Goal: Task Accomplishment & Management: Complete application form

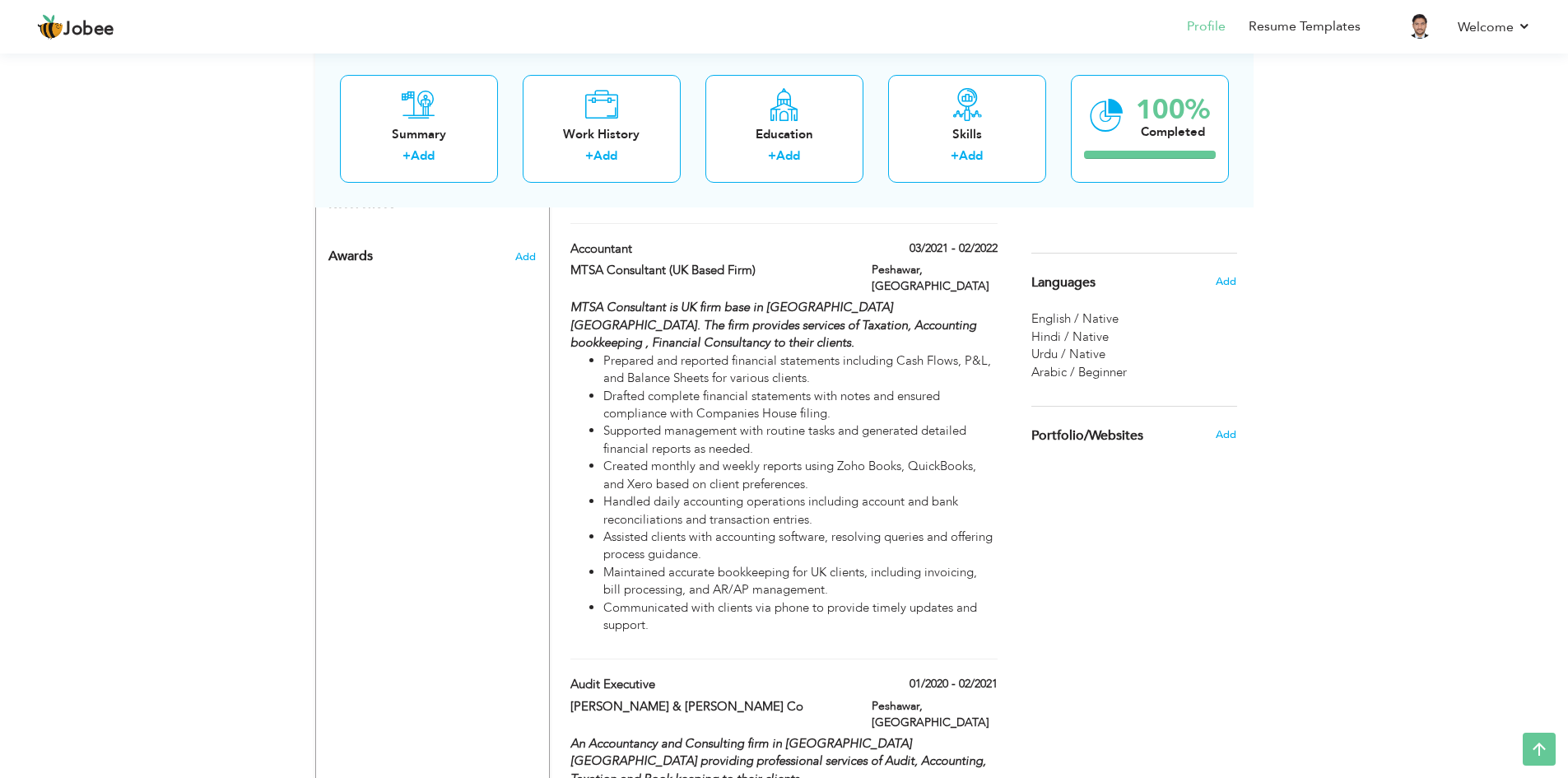
scroll to position [1052, 0]
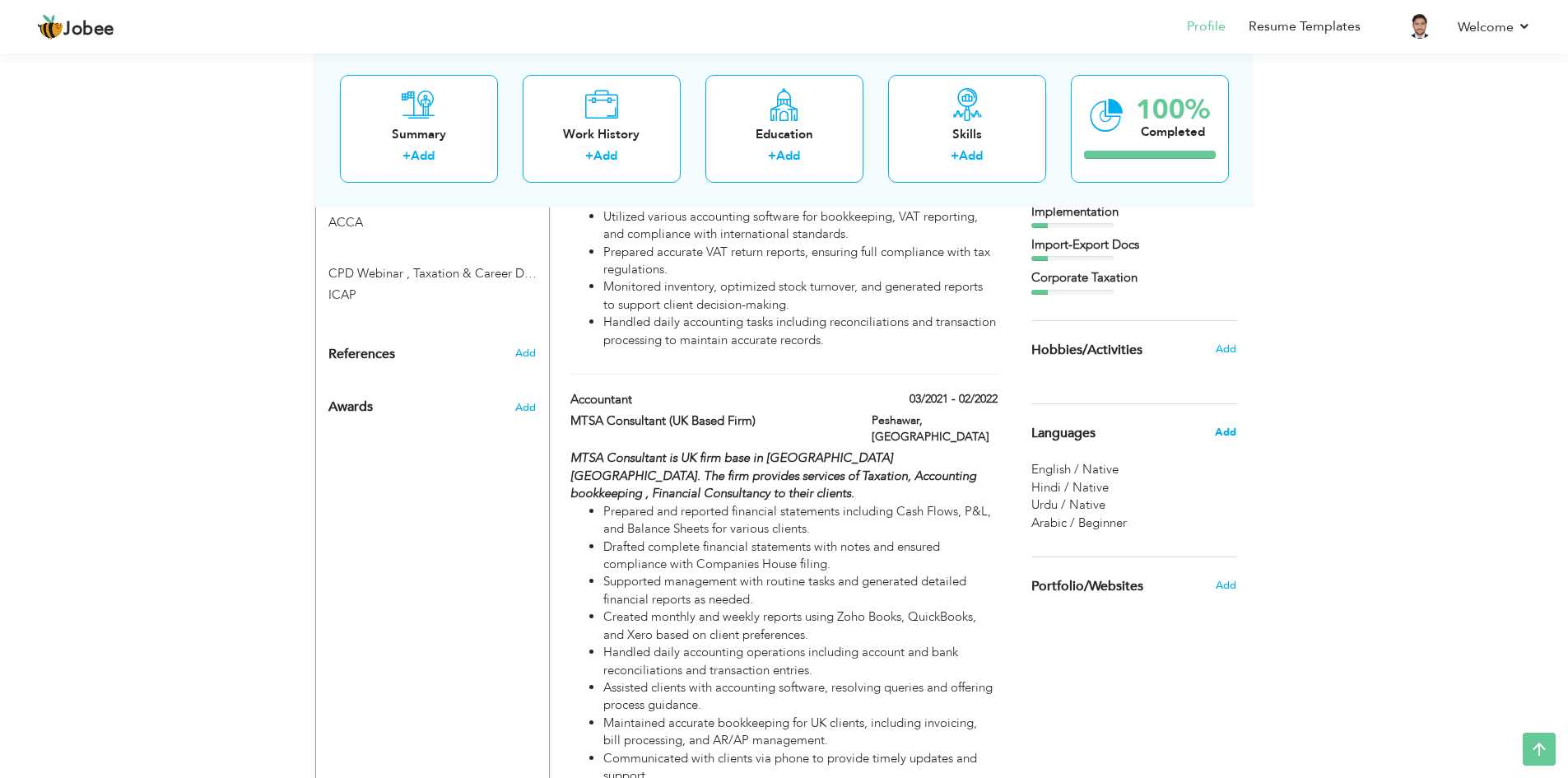
click at [1223, 428] on span "Add" at bounding box center [1226, 432] width 22 height 15
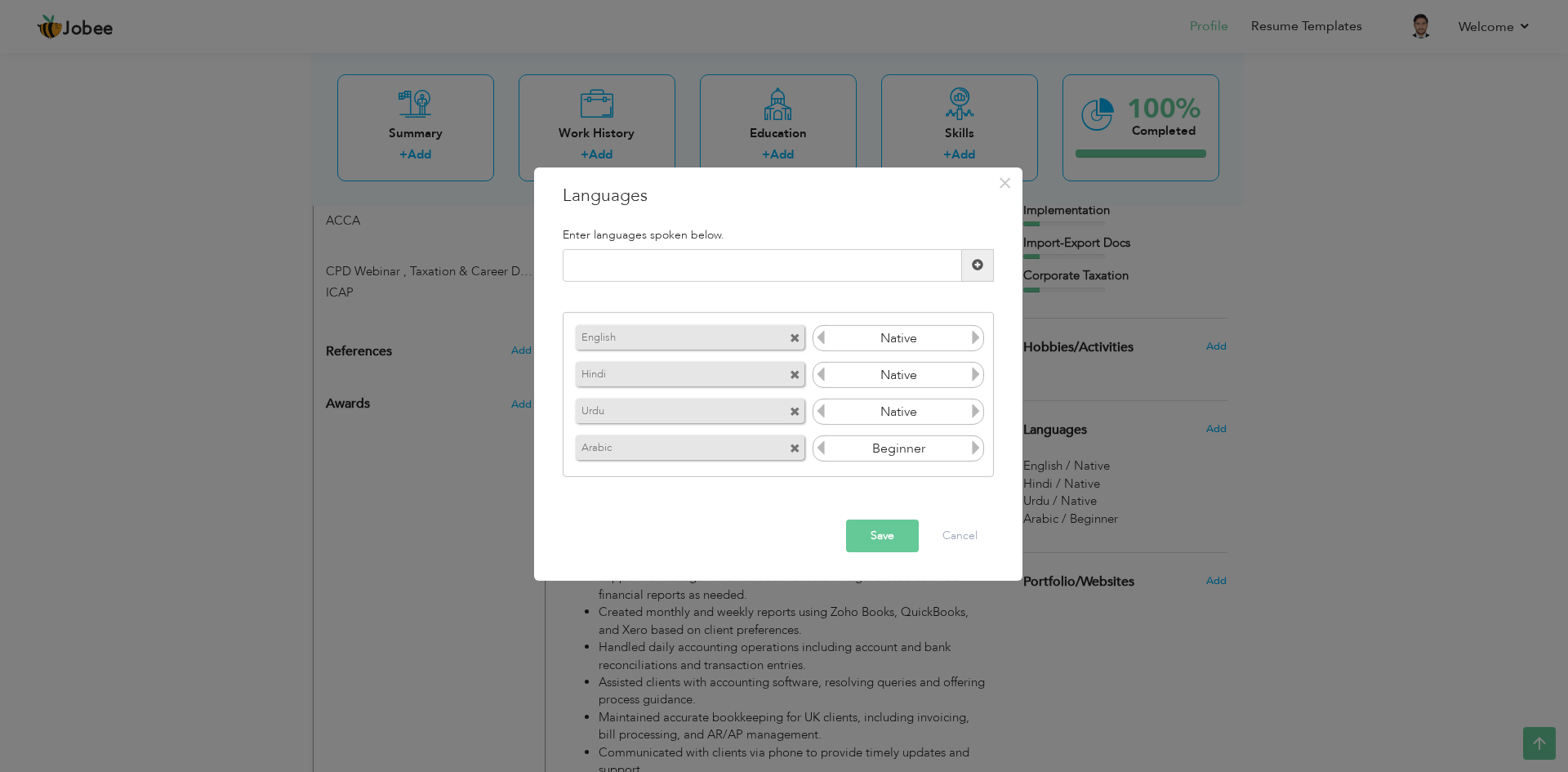
click at [976, 337] on icon at bounding box center [976, 337] width 15 height 15
click at [949, 340] on input "Native" at bounding box center [898, 338] width 141 height 25
click at [794, 333] on span at bounding box center [795, 338] width 11 height 11
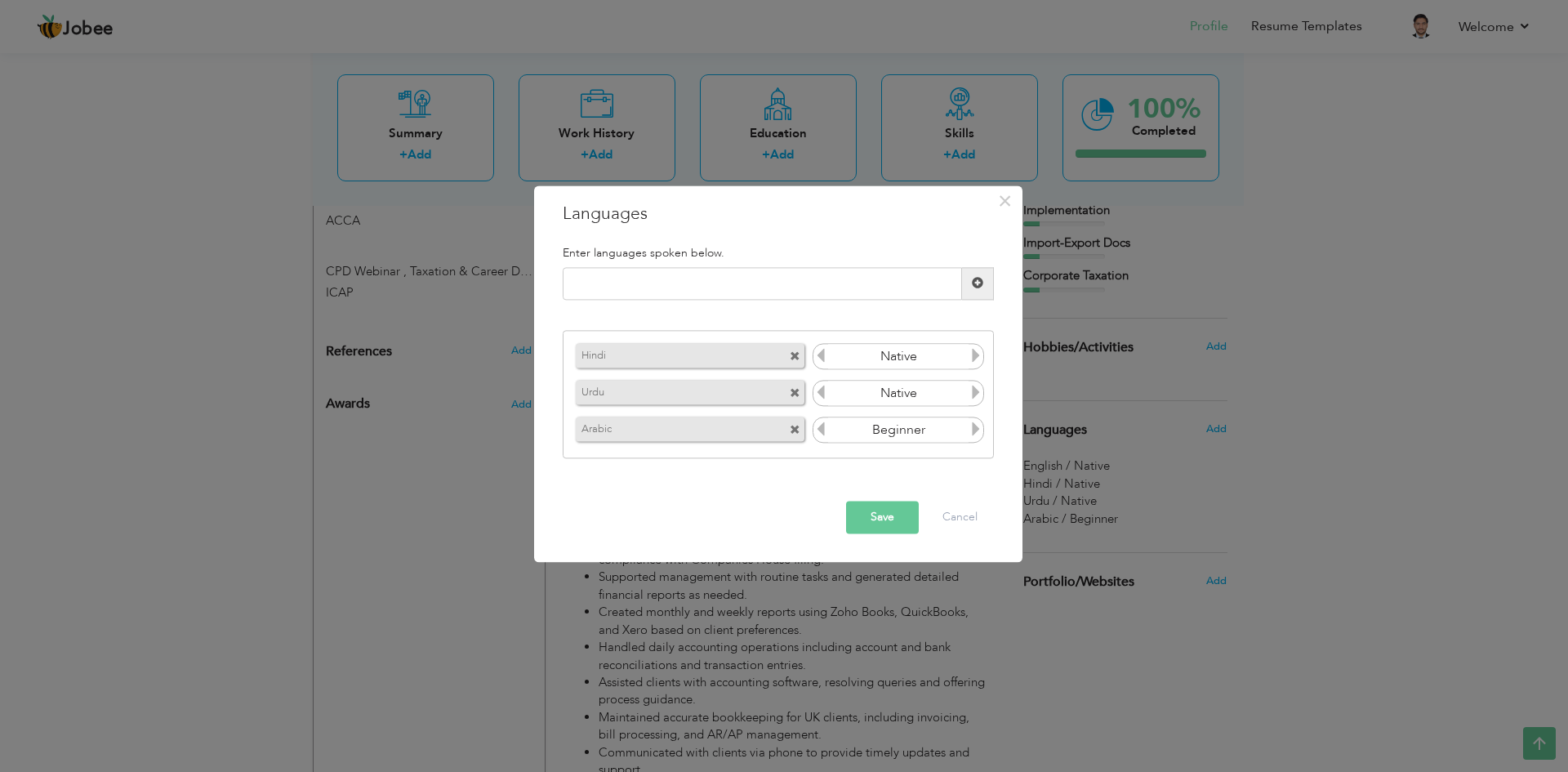
click at [676, 261] on div "Enter languages spoken below." at bounding box center [778, 252] width 456 height 29
click at [683, 274] on input "text" at bounding box center [762, 283] width 400 height 32
type input "english"
click at [978, 285] on span at bounding box center [978, 284] width 12 height 12
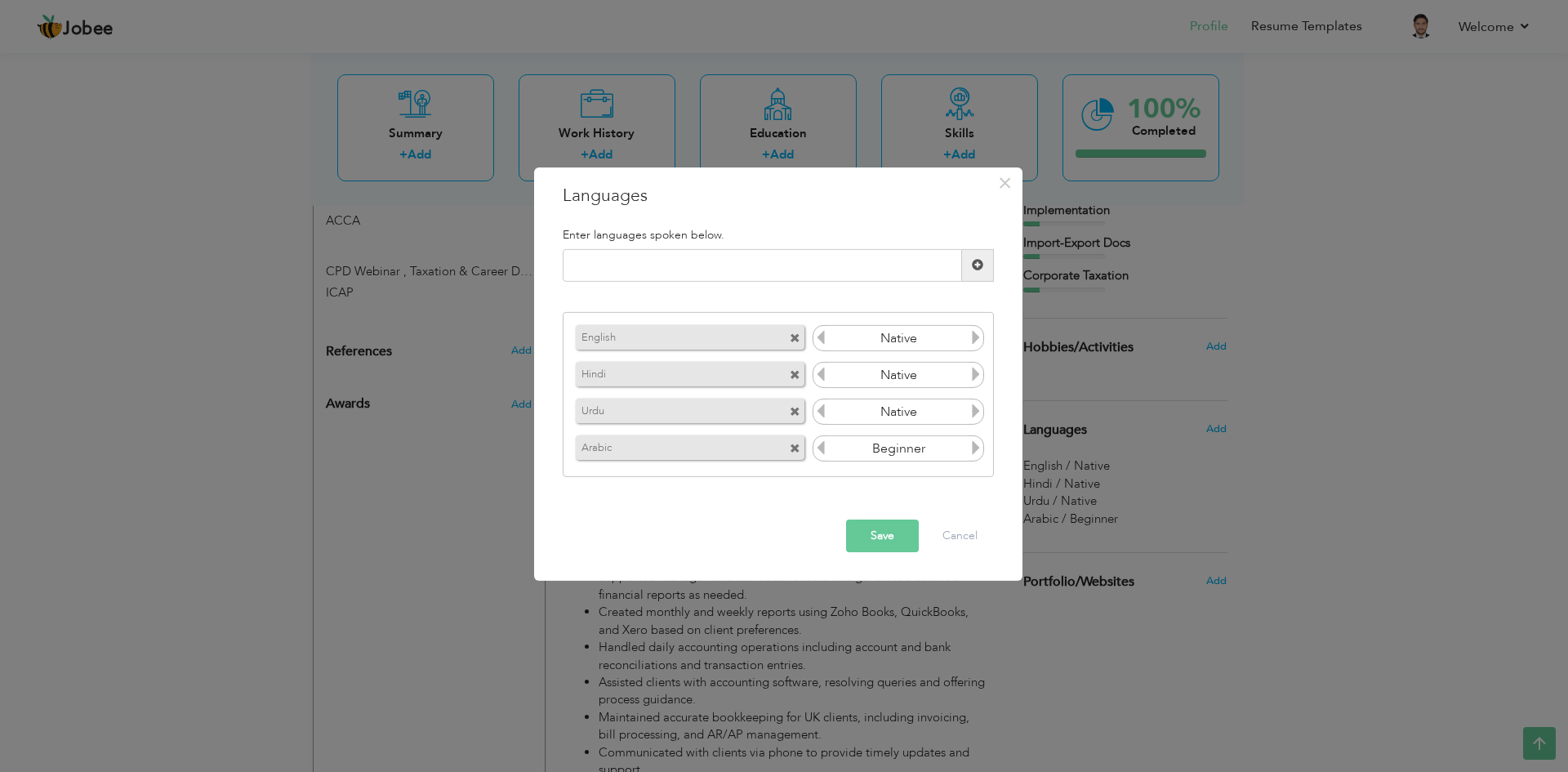
click at [982, 340] on icon at bounding box center [976, 337] width 15 height 15
click at [978, 340] on icon at bounding box center [976, 337] width 15 height 15
click at [946, 338] on input "Native" at bounding box center [898, 338] width 141 height 25
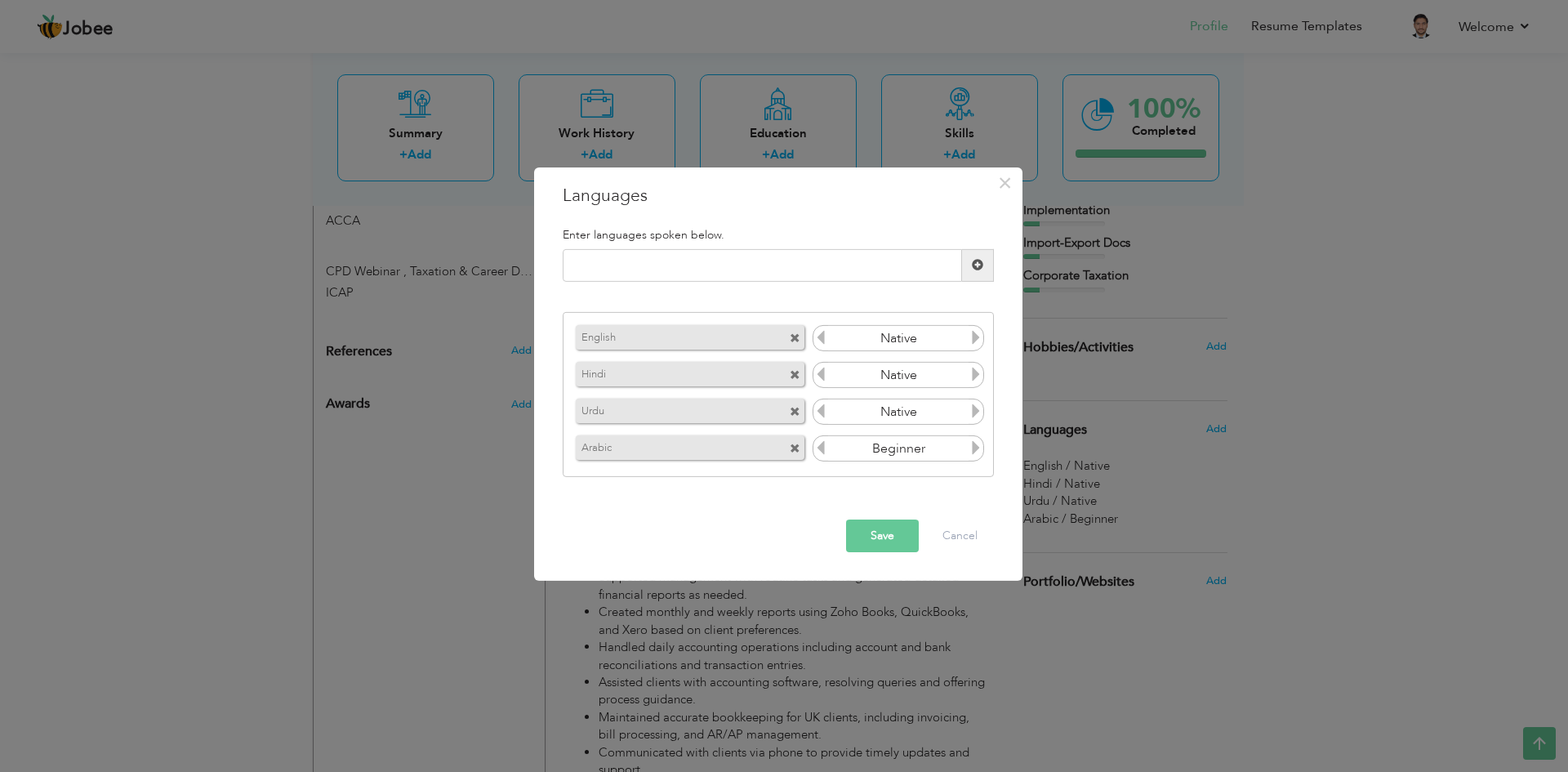
click at [939, 343] on input "Native" at bounding box center [898, 338] width 141 height 25
click at [943, 454] on input "Beginner" at bounding box center [898, 448] width 141 height 25
click at [978, 450] on icon at bounding box center [976, 447] width 15 height 15
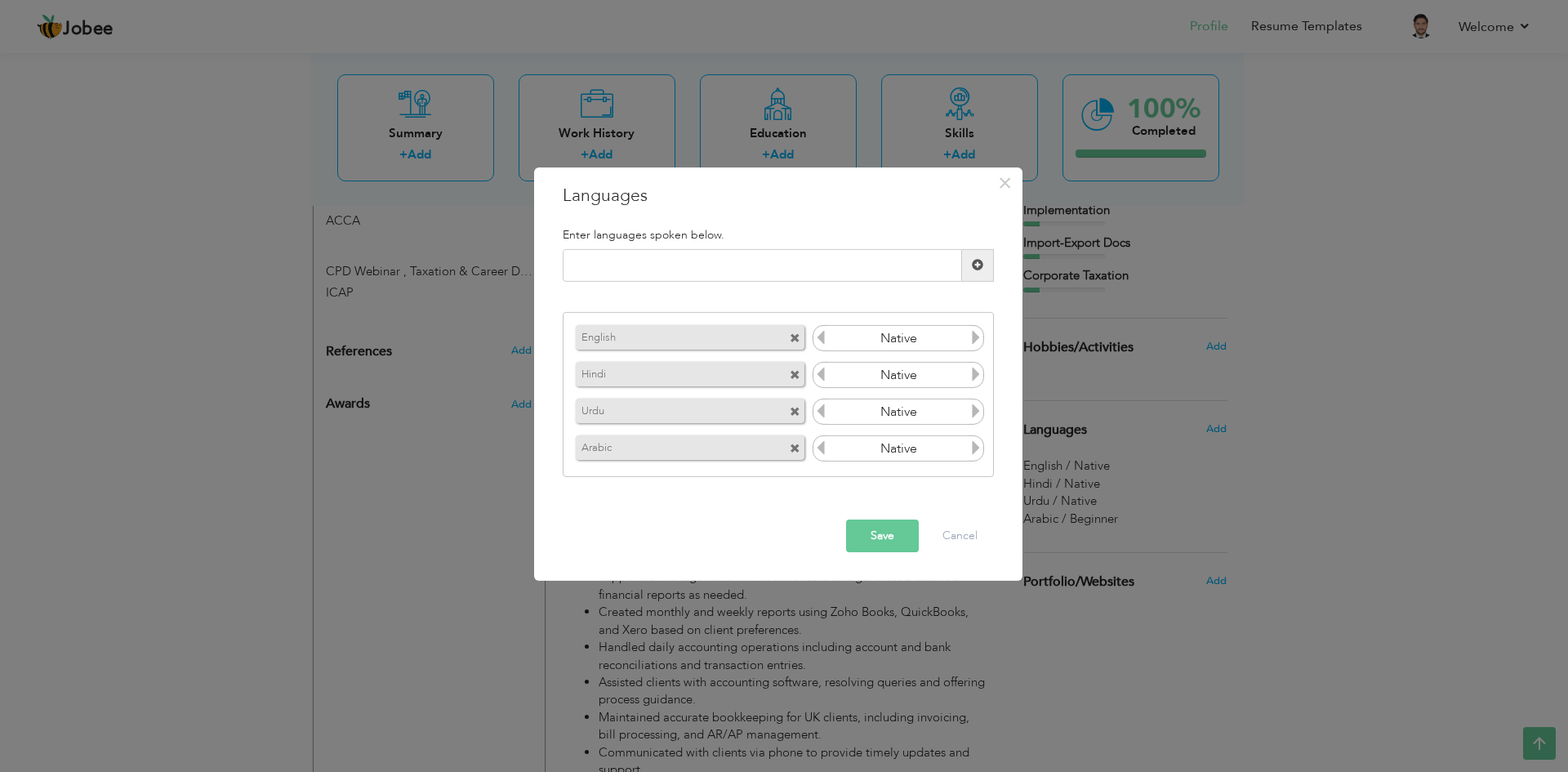
click at [978, 450] on icon at bounding box center [976, 447] width 15 height 15
click at [825, 452] on icon at bounding box center [820, 447] width 15 height 15
click at [821, 332] on icon at bounding box center [820, 337] width 15 height 15
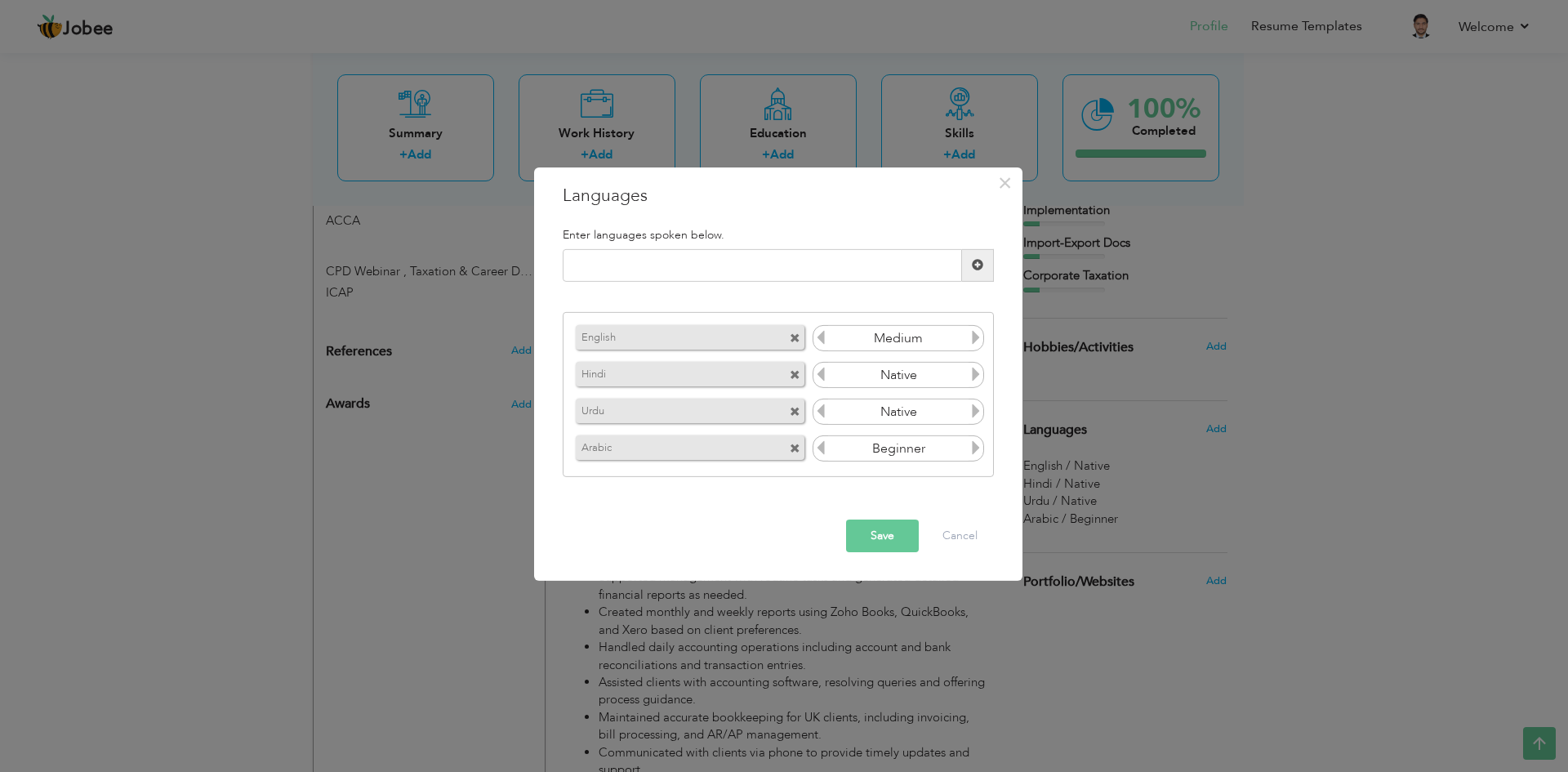
click at [821, 332] on icon at bounding box center [820, 337] width 15 height 15
click at [976, 341] on icon at bounding box center [976, 337] width 15 height 15
click at [825, 376] on icon at bounding box center [820, 373] width 15 height 15
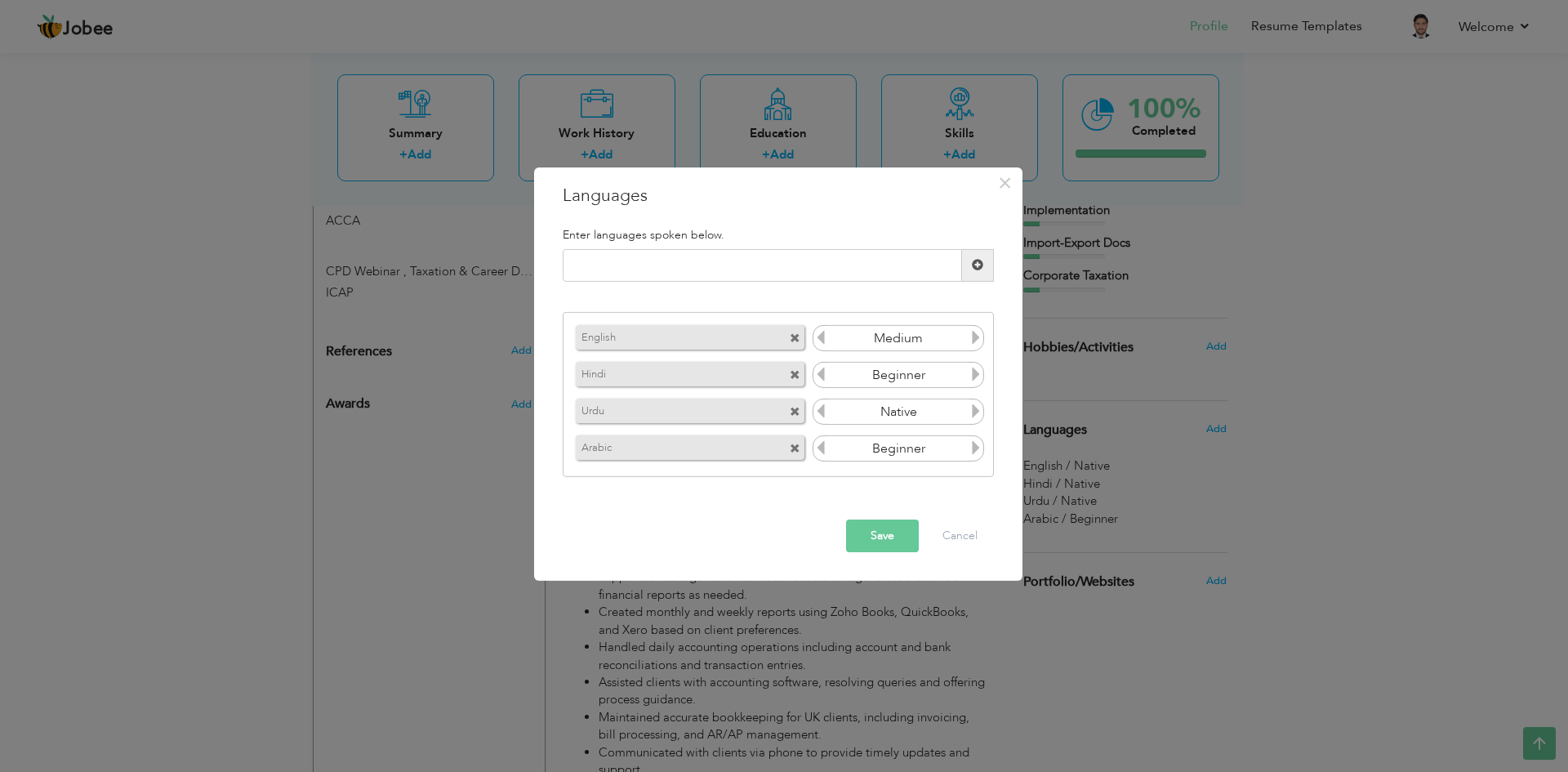
click at [825, 376] on icon at bounding box center [820, 373] width 15 height 15
click at [979, 379] on icon at bounding box center [976, 373] width 15 height 15
click at [889, 535] on button "Save" at bounding box center [882, 535] width 73 height 32
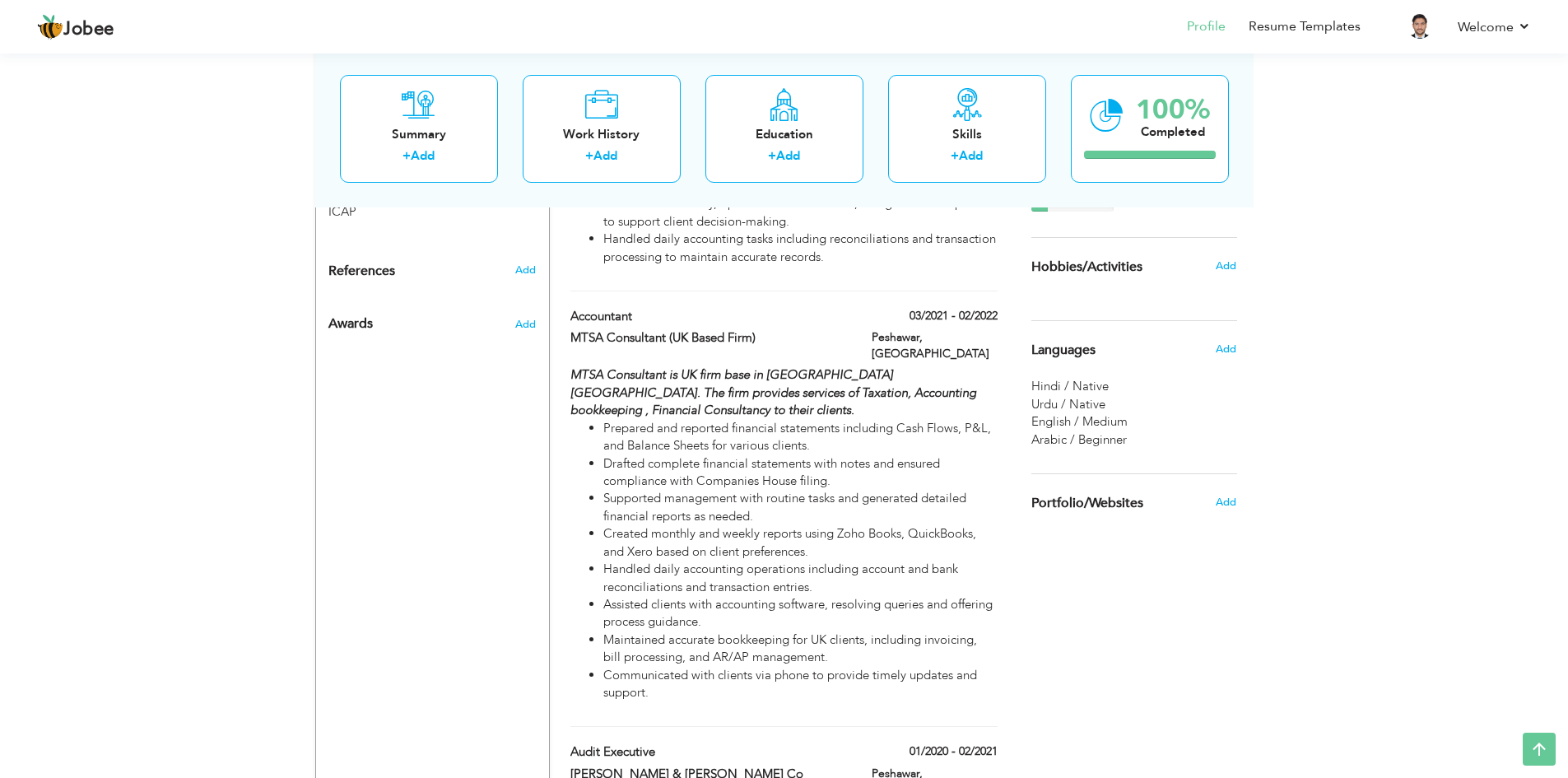
scroll to position [1134, 0]
click at [629, 325] on label "Accountant" at bounding box center [709, 317] width 277 height 17
type input "Accountant"
type input "MTSA Consultant (UK Based Firm)"
type input "03/2021"
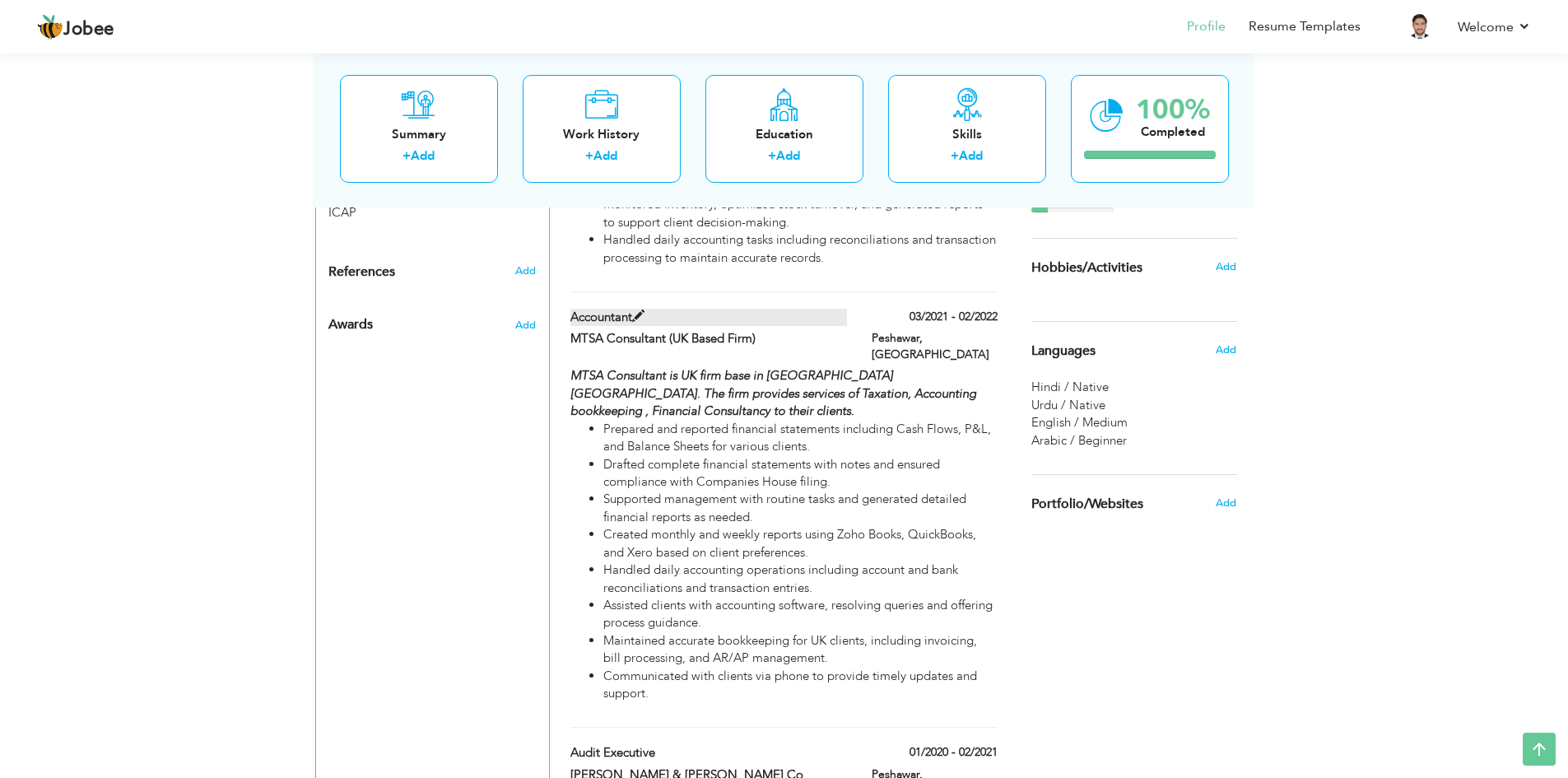
type input "02/2022"
type input "[GEOGRAPHIC_DATA]"
type input "Peshawar"
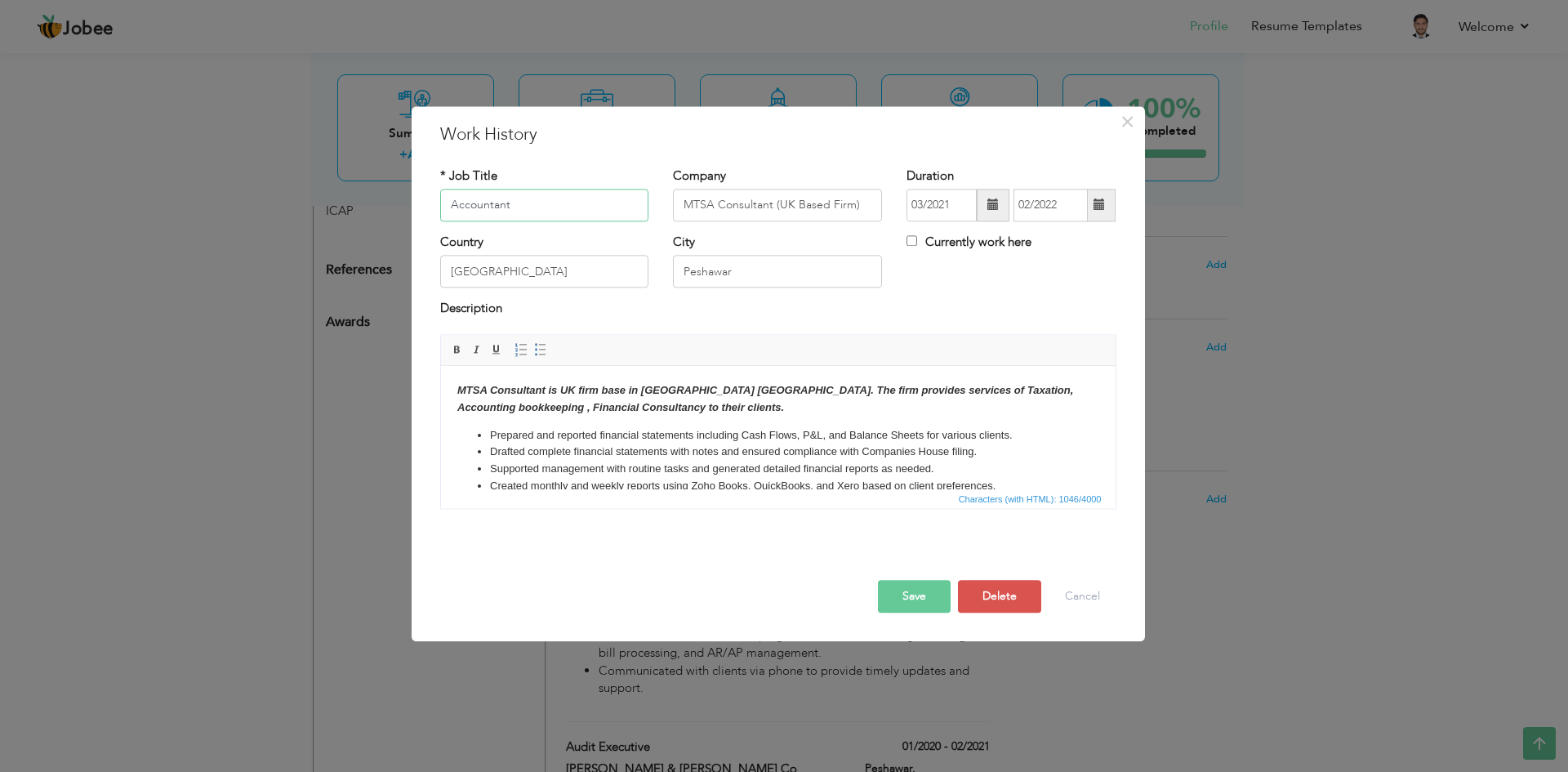
click at [452, 205] on input "Accountant" at bounding box center [545, 205] width 209 height 32
click at [478, 202] on input "Assitant Accountant" at bounding box center [545, 205] width 209 height 32
click at [472, 209] on input "Assitant Accountant" at bounding box center [545, 205] width 209 height 32
type input "Assistant Accountant"
click at [926, 611] on button "Save" at bounding box center [915, 596] width 73 height 32
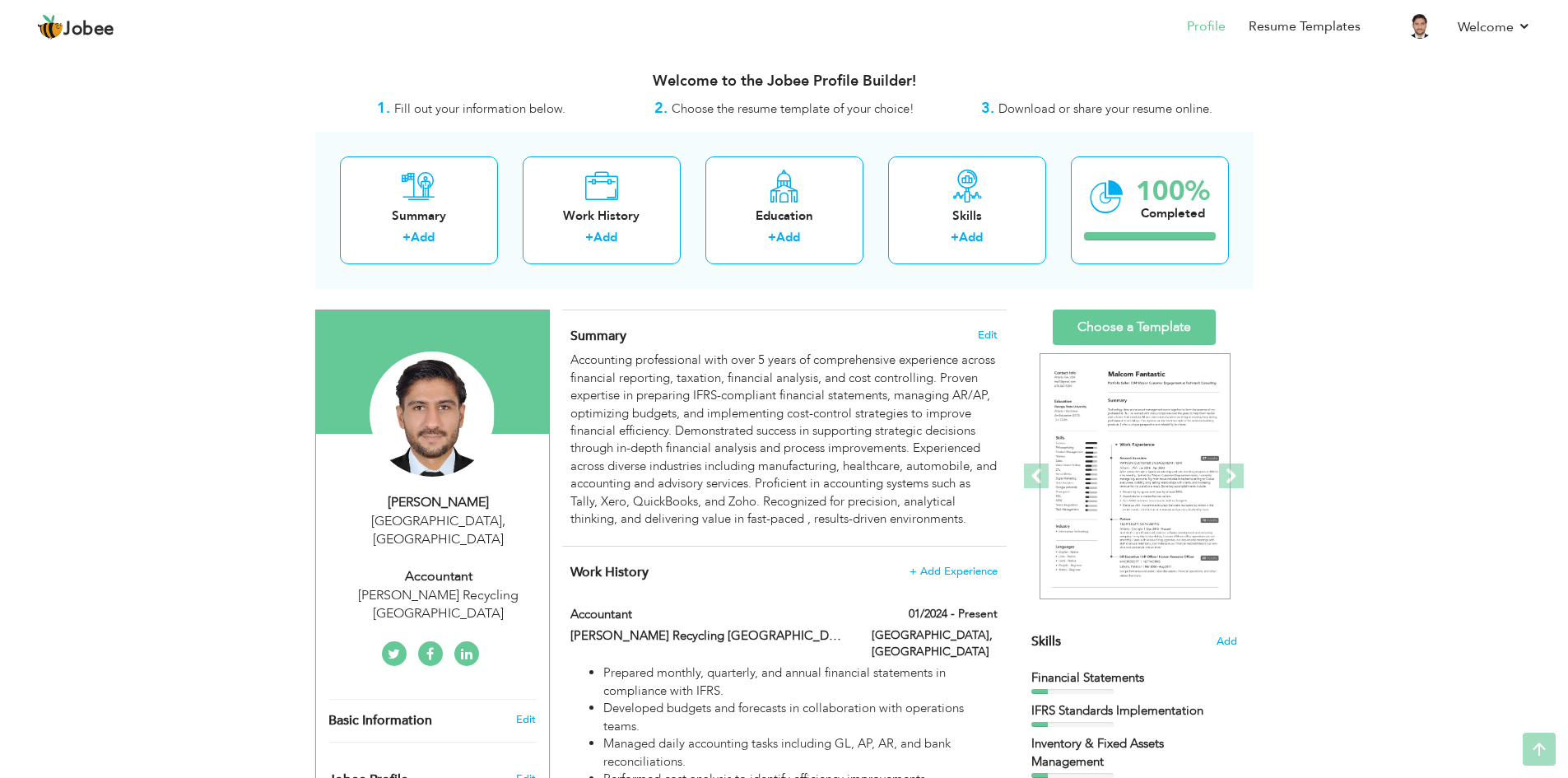
scroll to position [0, 0]
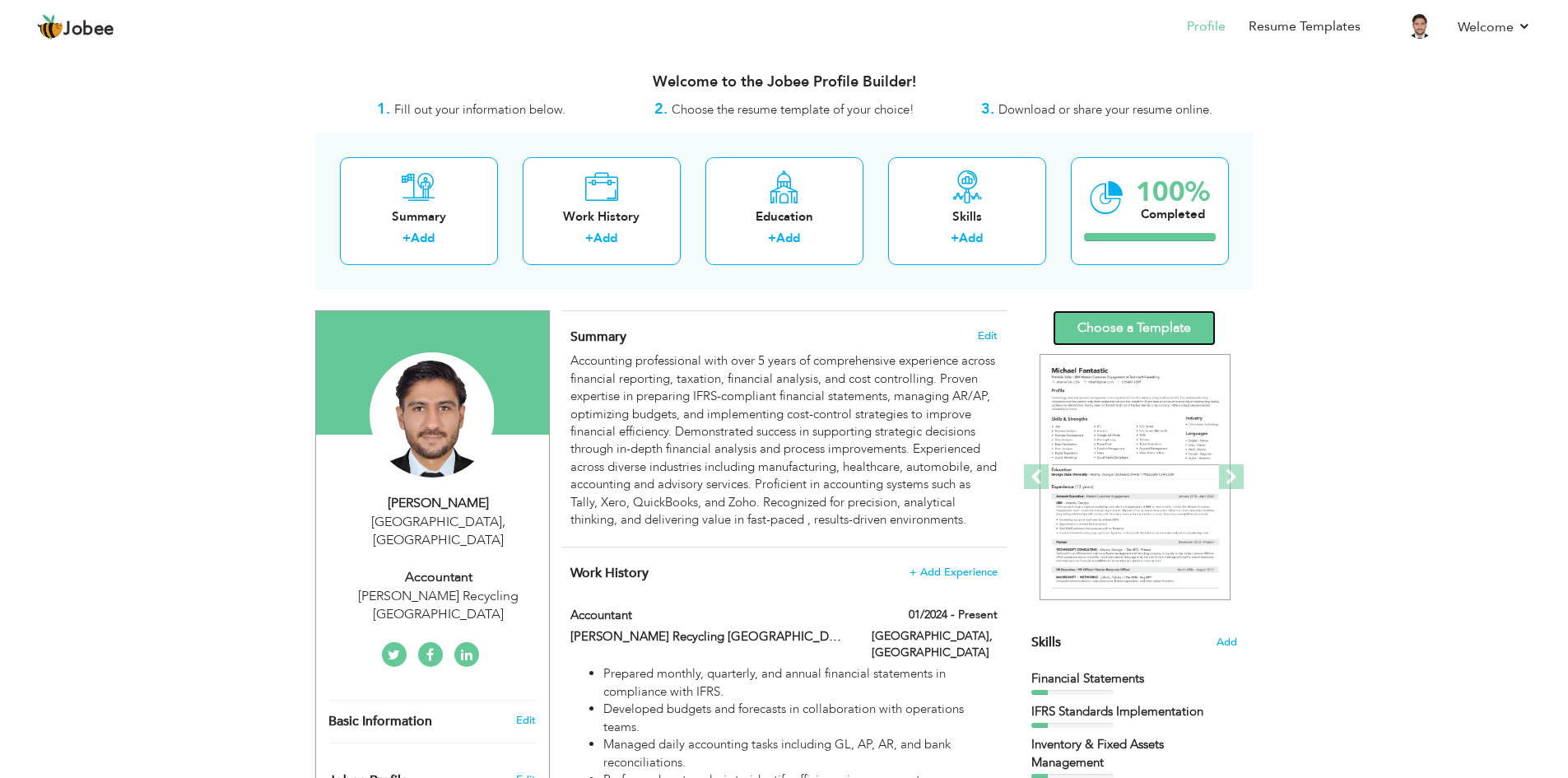
click at [1126, 336] on link "Choose a Template" at bounding box center [1134, 328] width 163 height 36
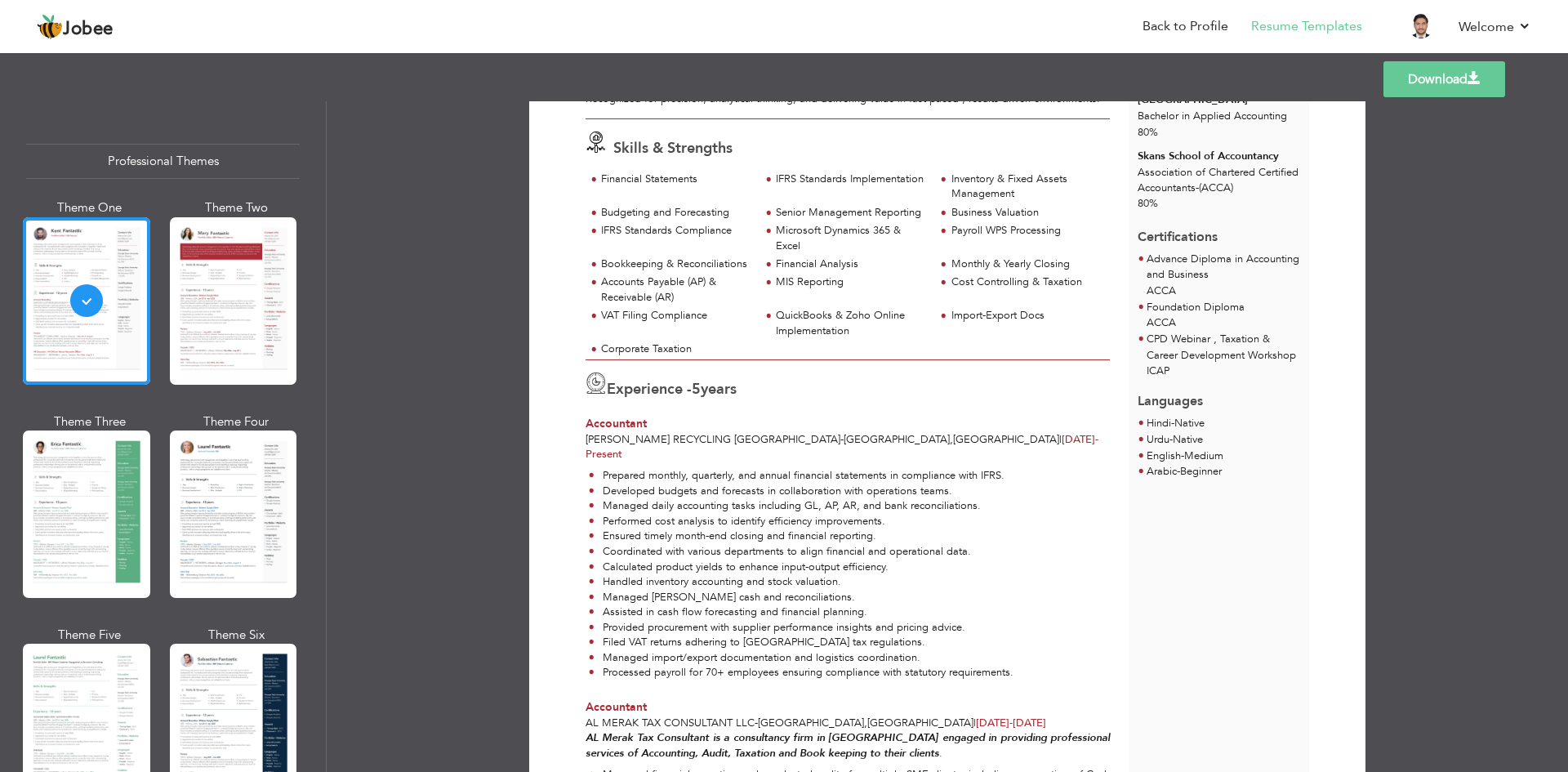
scroll to position [409, 0]
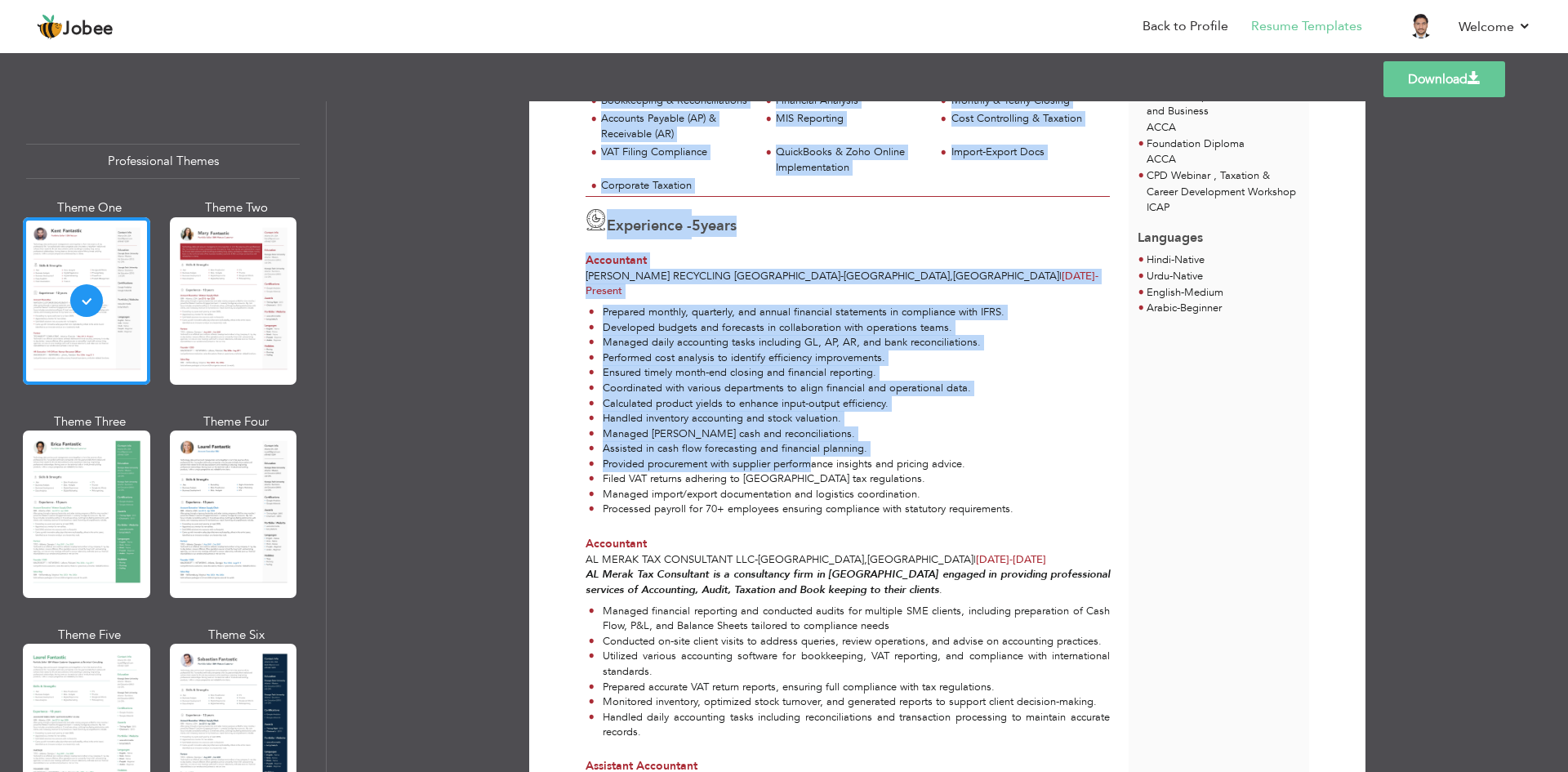
drag, startPoint x: 813, startPoint y: 445, endPoint x: 567, endPoint y: 274, distance: 299.6
click at [567, 274] on div "Download Arsalan Iqbal Accountant at Ravago Recycling Middle East Skills & Stre…" at bounding box center [947, 527] width 779 height 1620
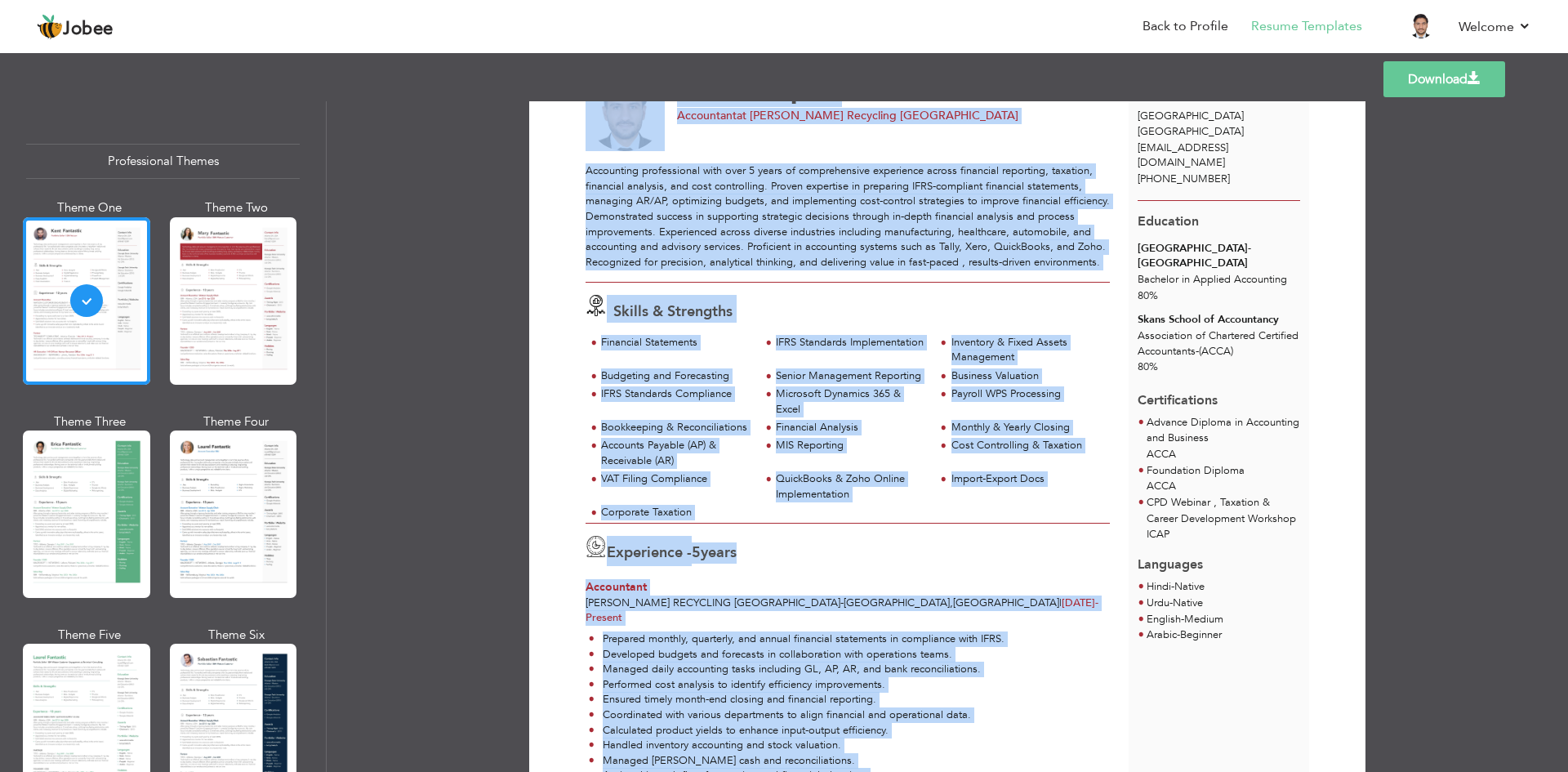
scroll to position [0, 0]
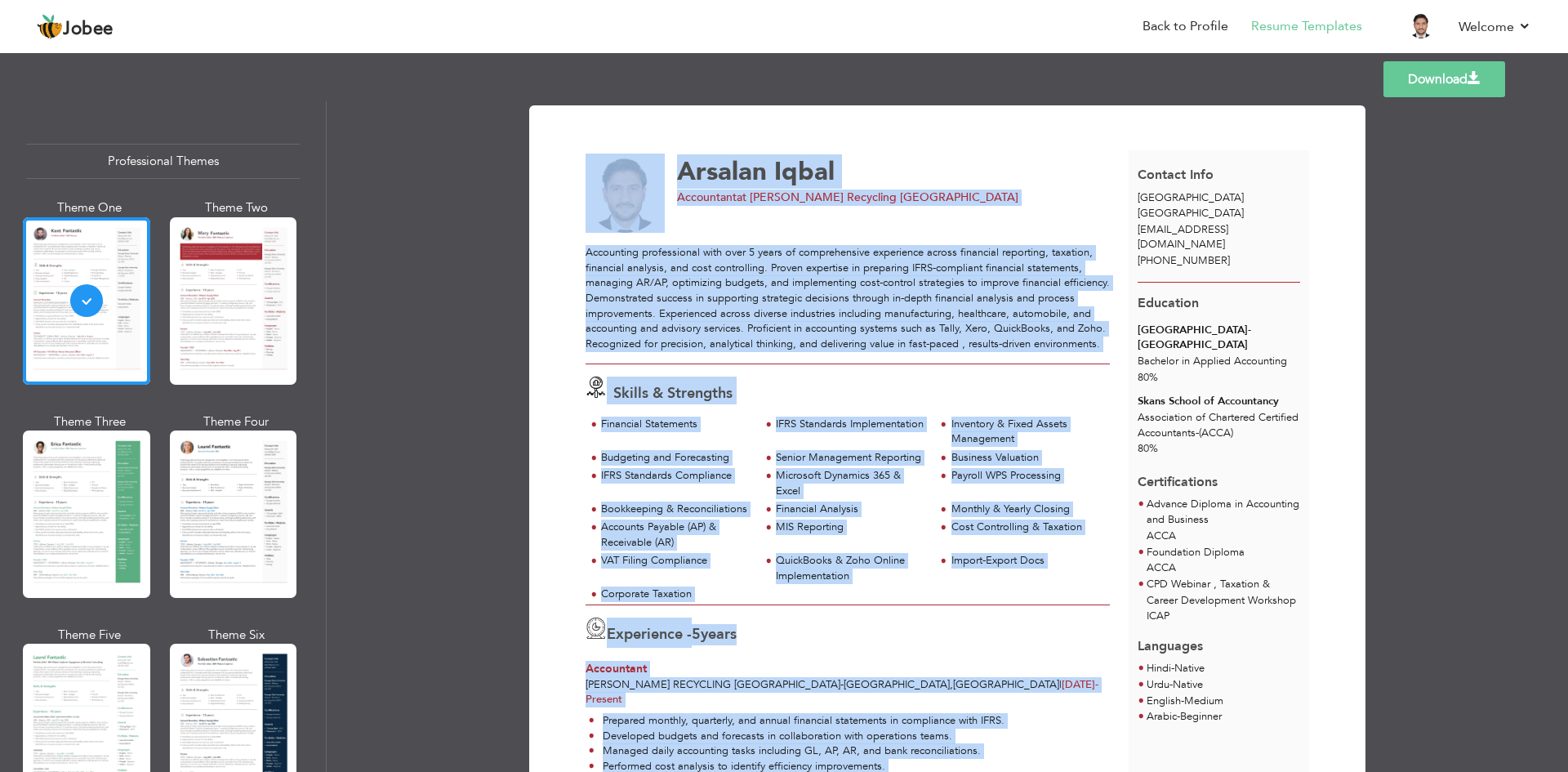
click at [731, 319] on div "Accounting professional with over 5 years of comprehensive experience across fi…" at bounding box center [848, 298] width 524 height 106
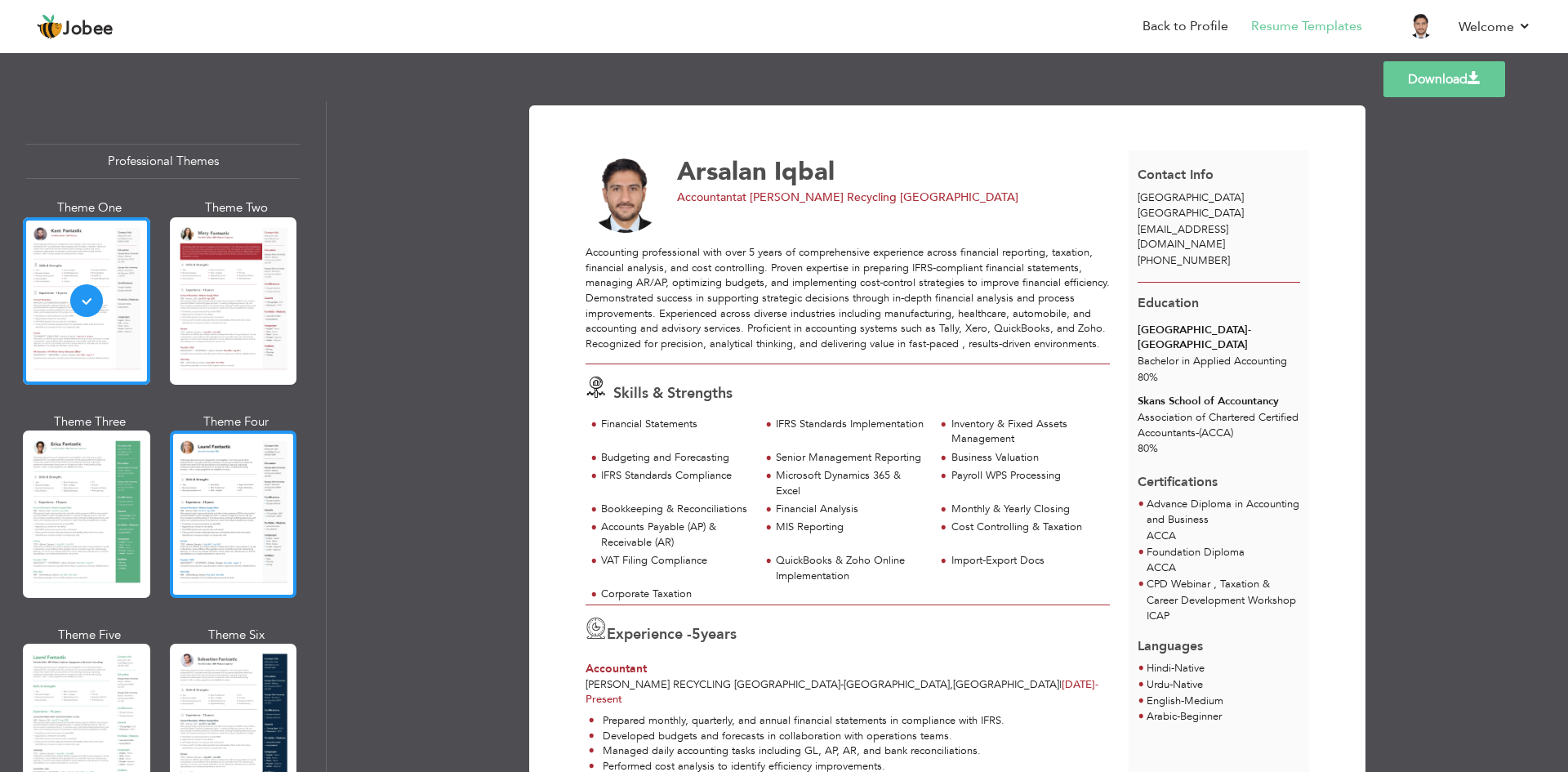
click at [199, 478] on div at bounding box center [233, 514] width 127 height 167
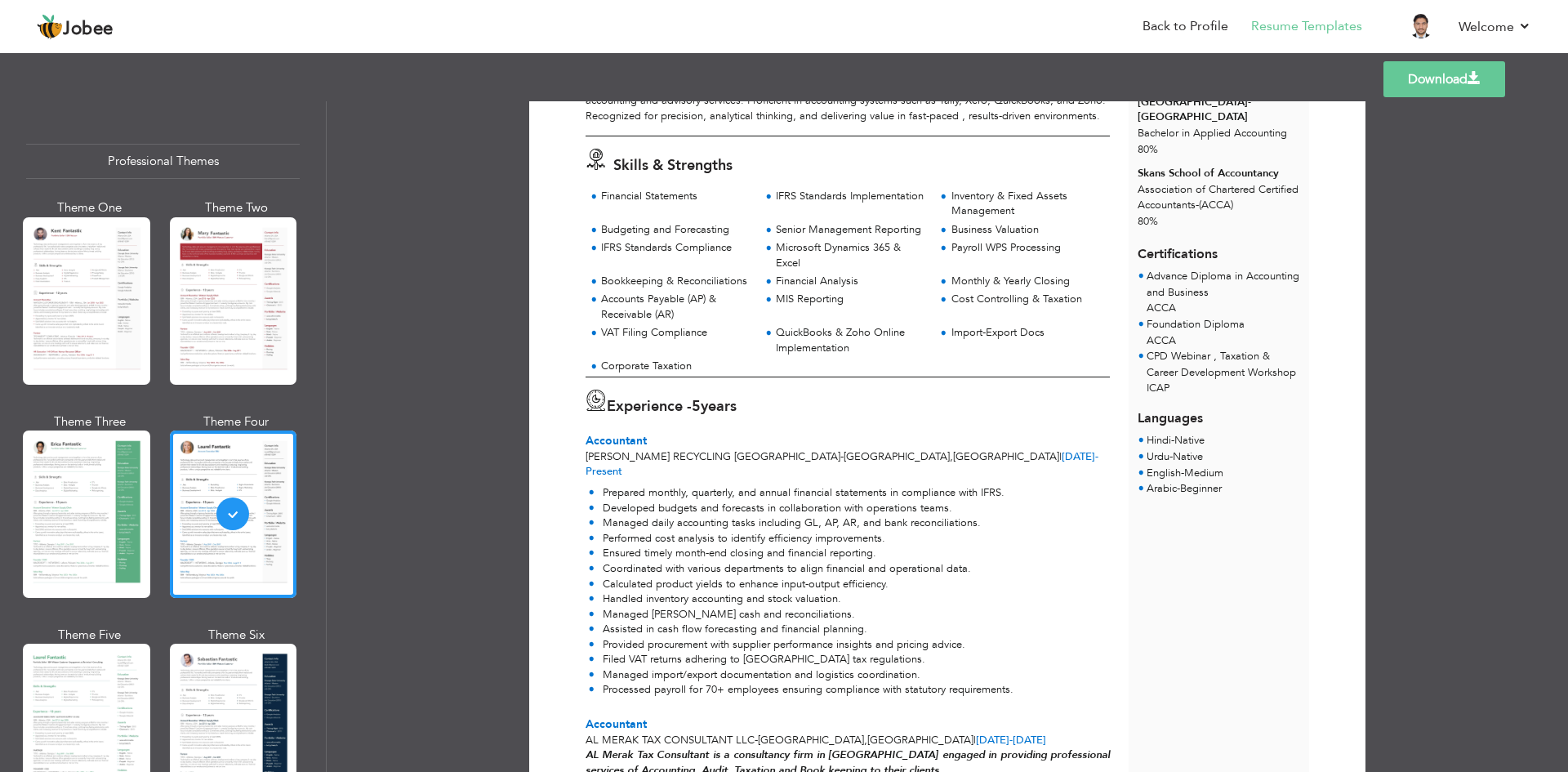
scroll to position [327, 0]
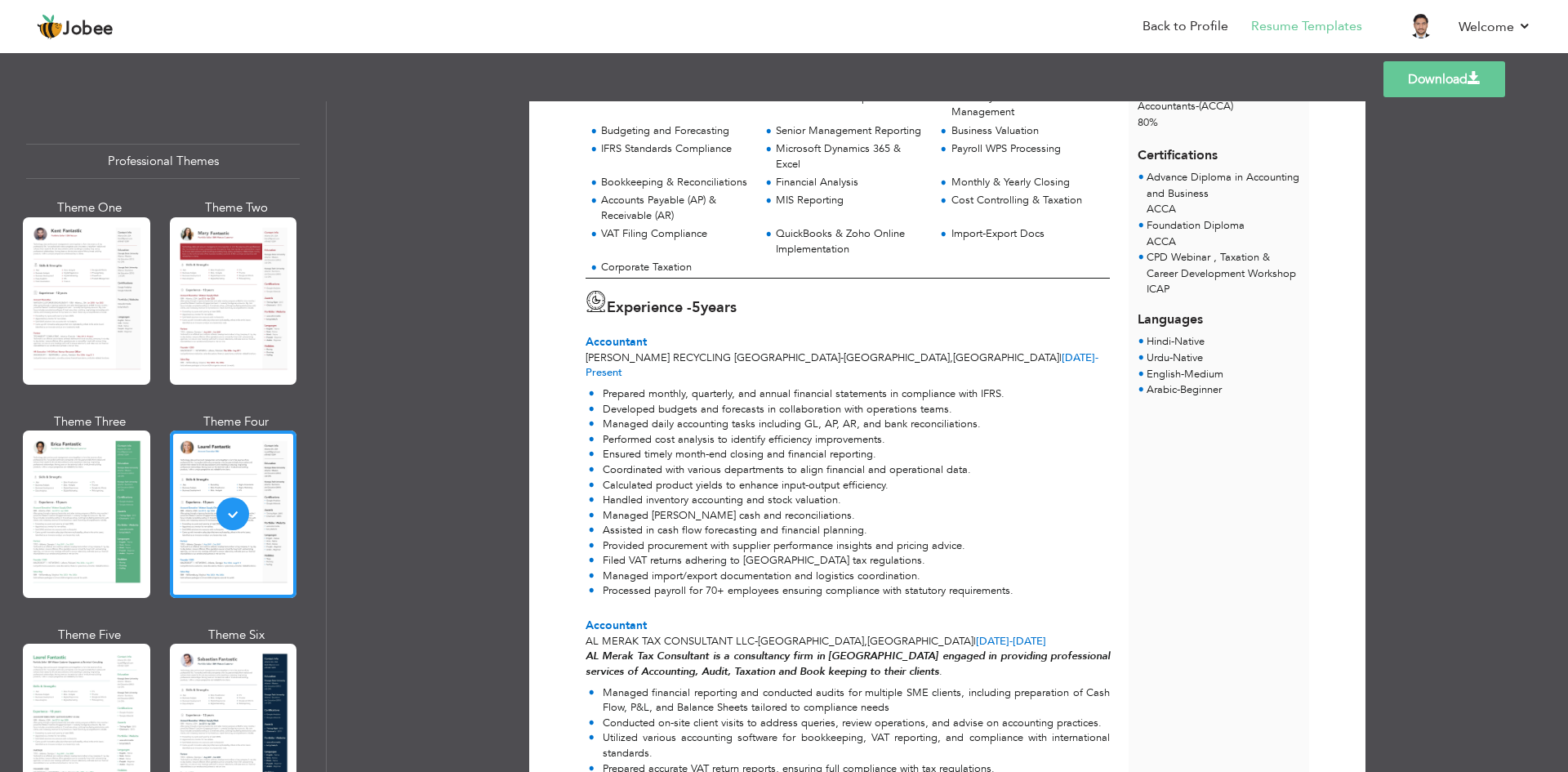
click at [1408, 83] on link "Download" at bounding box center [1445, 79] width 122 height 35
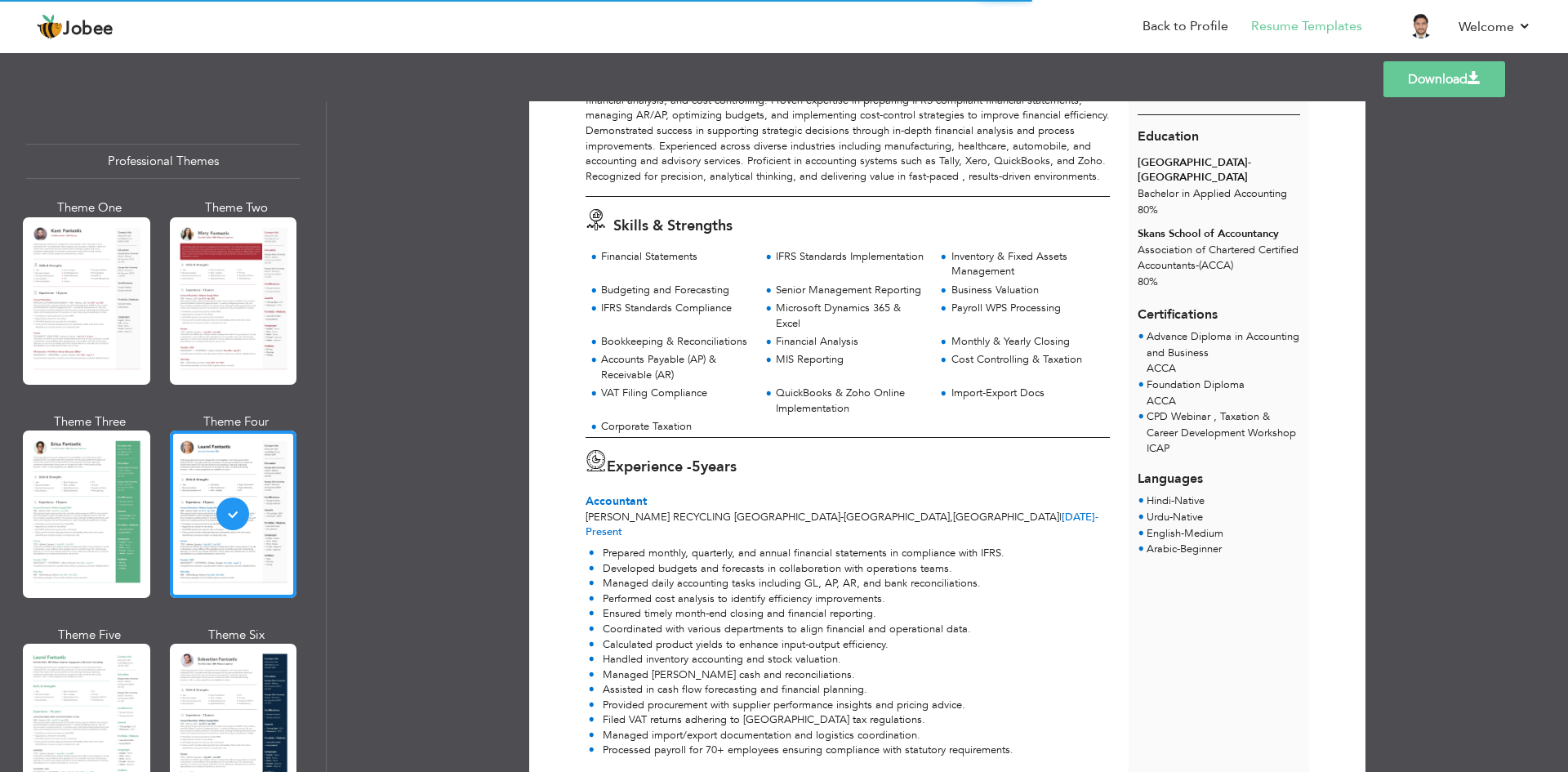
scroll to position [163, 0]
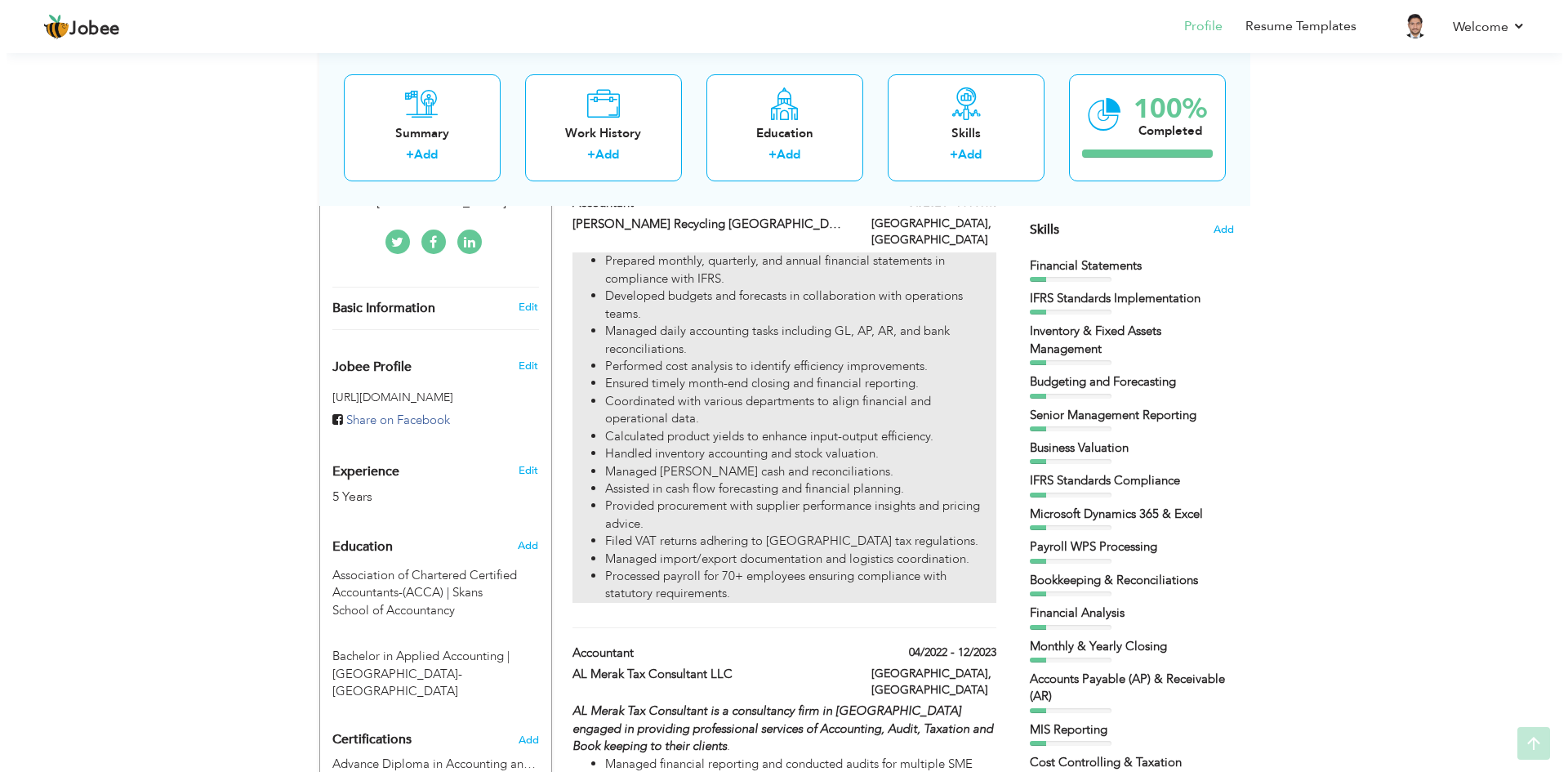
scroll to position [409, 0]
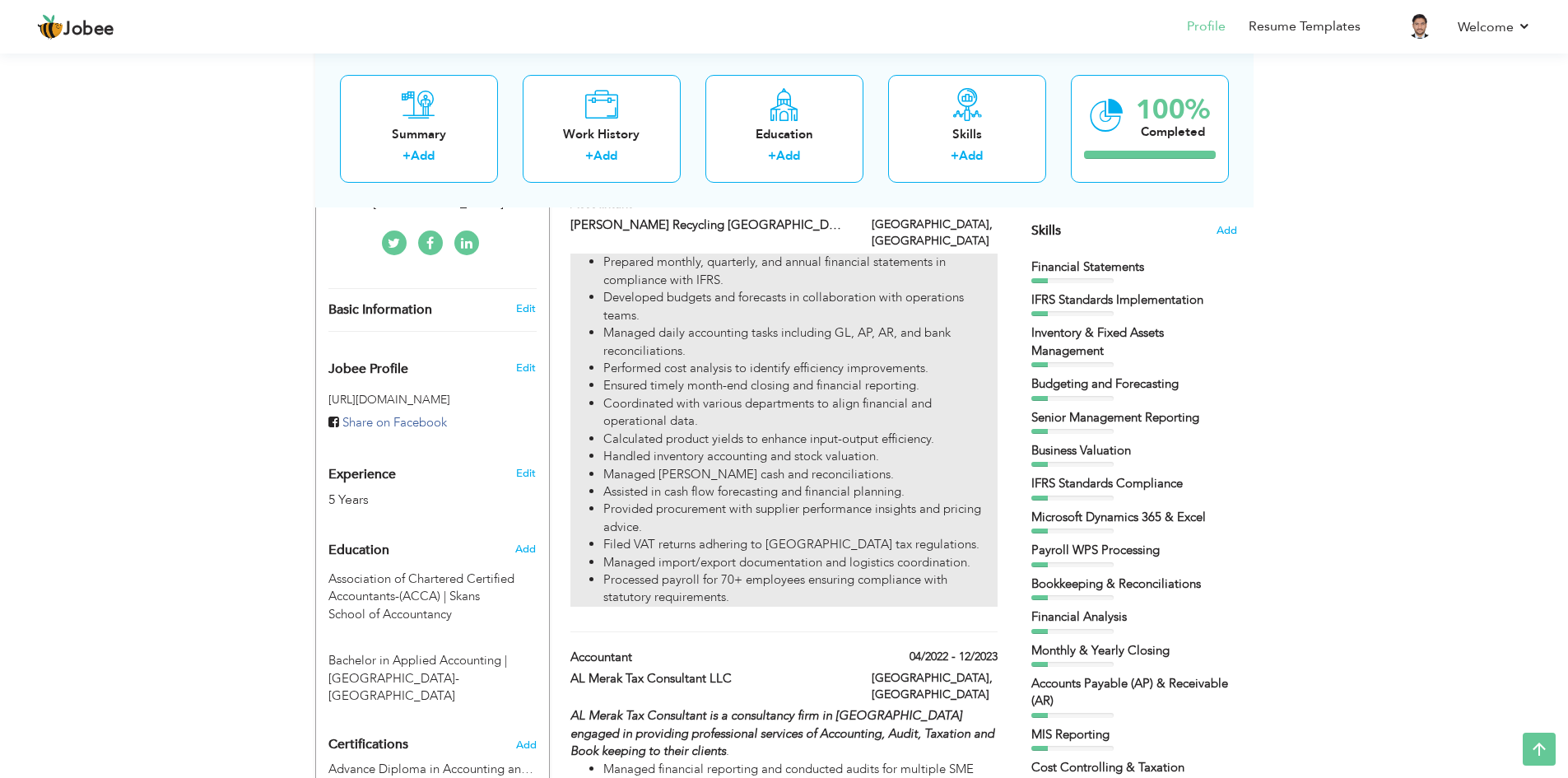
click at [683, 448] on li "Calculated product yields to enhance input-output efficiency." at bounding box center [800, 439] width 393 height 17
type input "Accountant"
type input "[PERSON_NAME] Recycling [GEOGRAPHIC_DATA]"
type input "01/2024"
type input "[GEOGRAPHIC_DATA]"
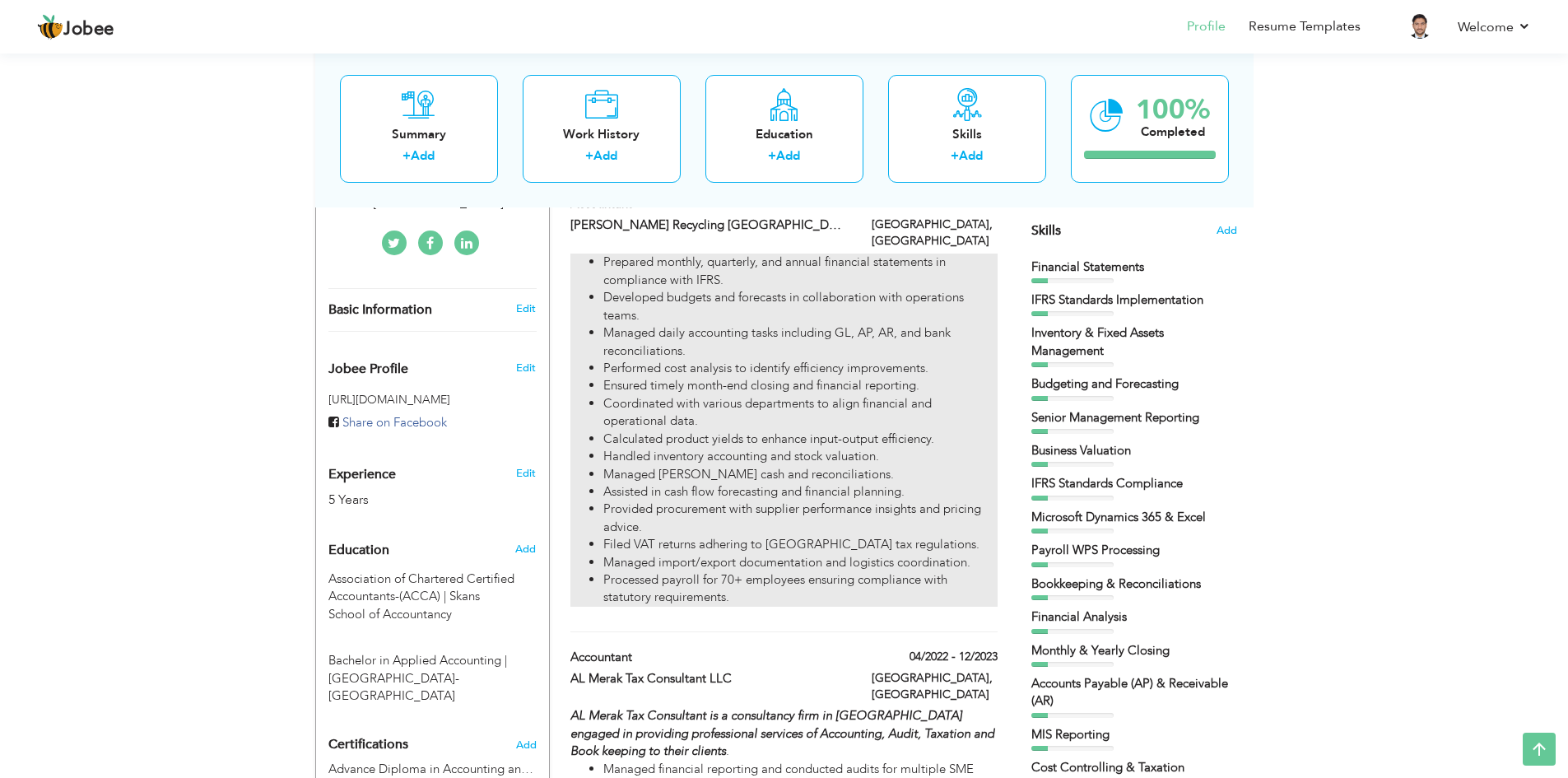
type input "[GEOGRAPHIC_DATA]"
checkbox input "true"
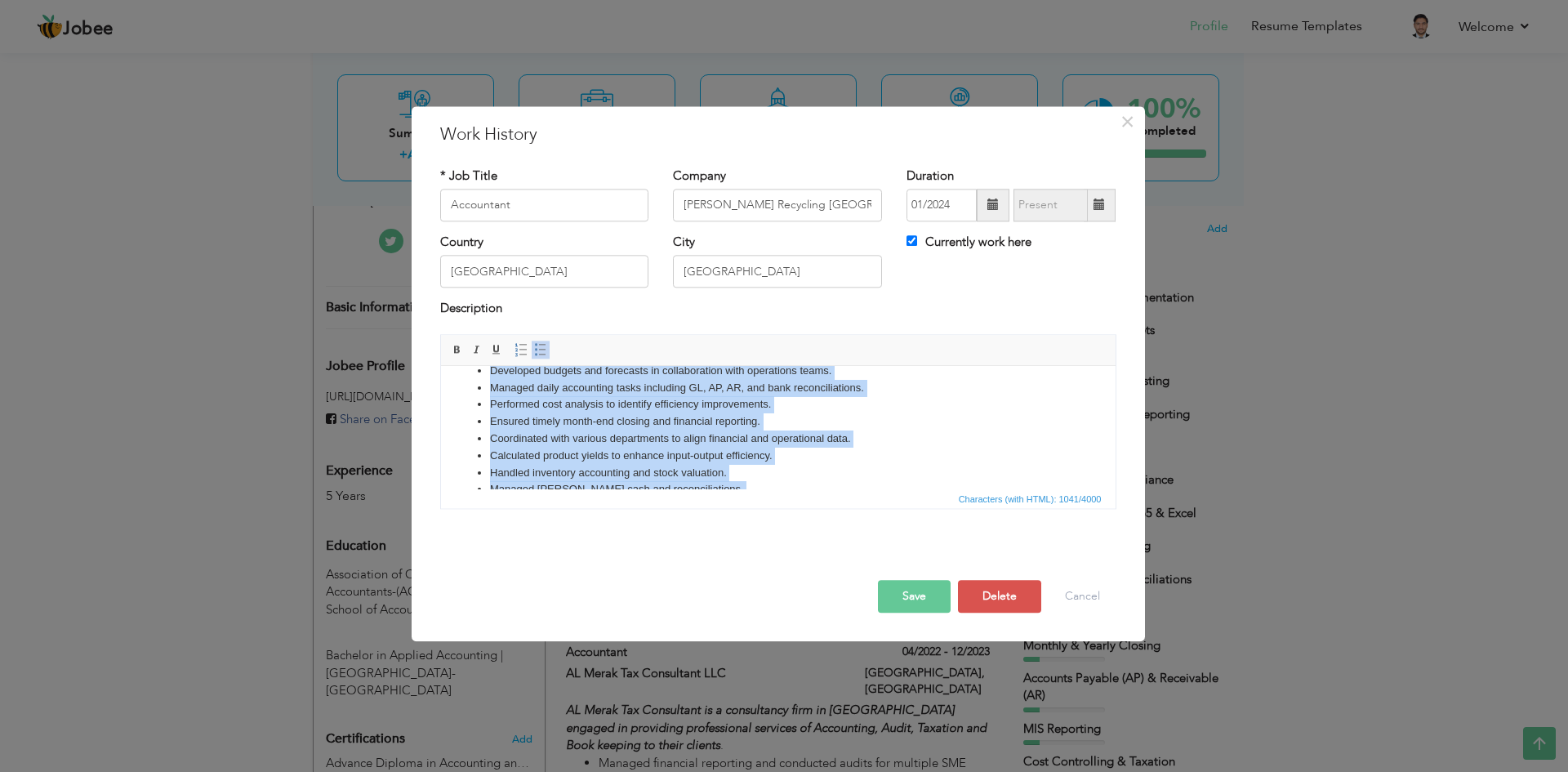
scroll to position [148, 0]
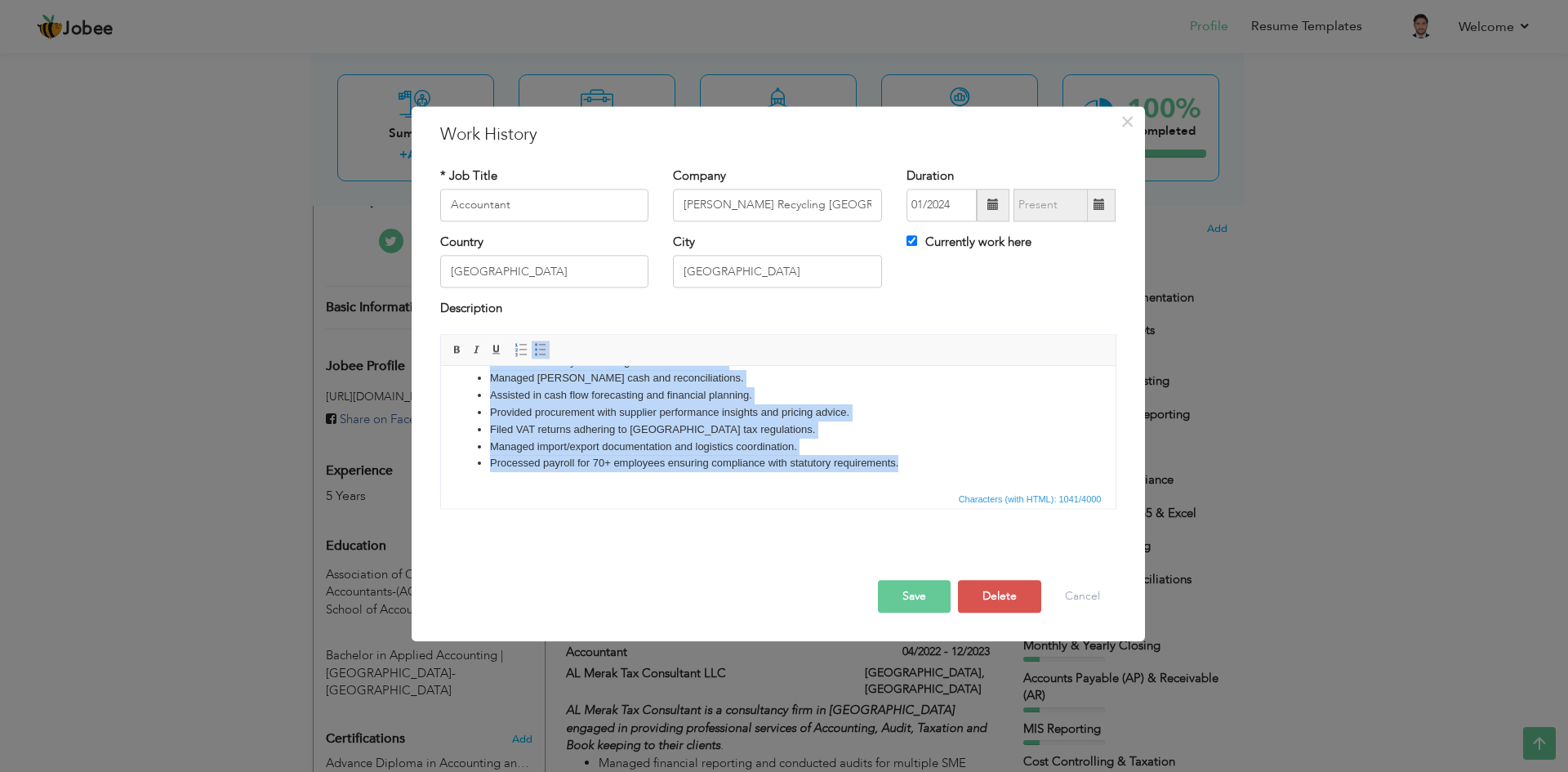
drag, startPoint x: 487, startPoint y: 394, endPoint x: 1362, endPoint y: 865, distance: 993.7
click at [922, 488] on html "Prepared monthly, quarterly, and annual financial statements in compliance with…" at bounding box center [777, 353] width 675 height 271
copy ul "Prepared monthly, quarterly, and annual financial statements in compliance with…"
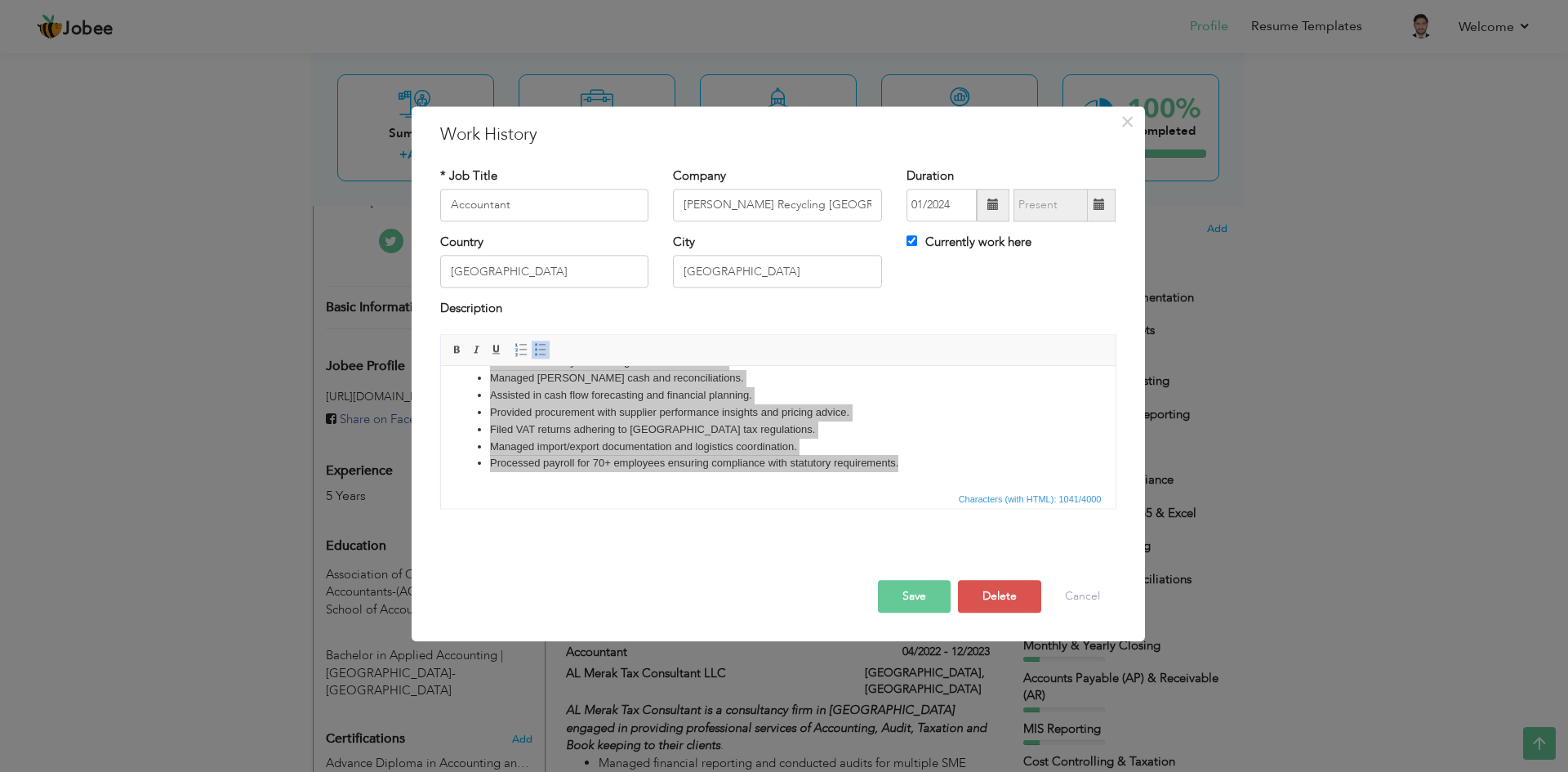
click at [921, 596] on button "Save" at bounding box center [915, 596] width 73 height 32
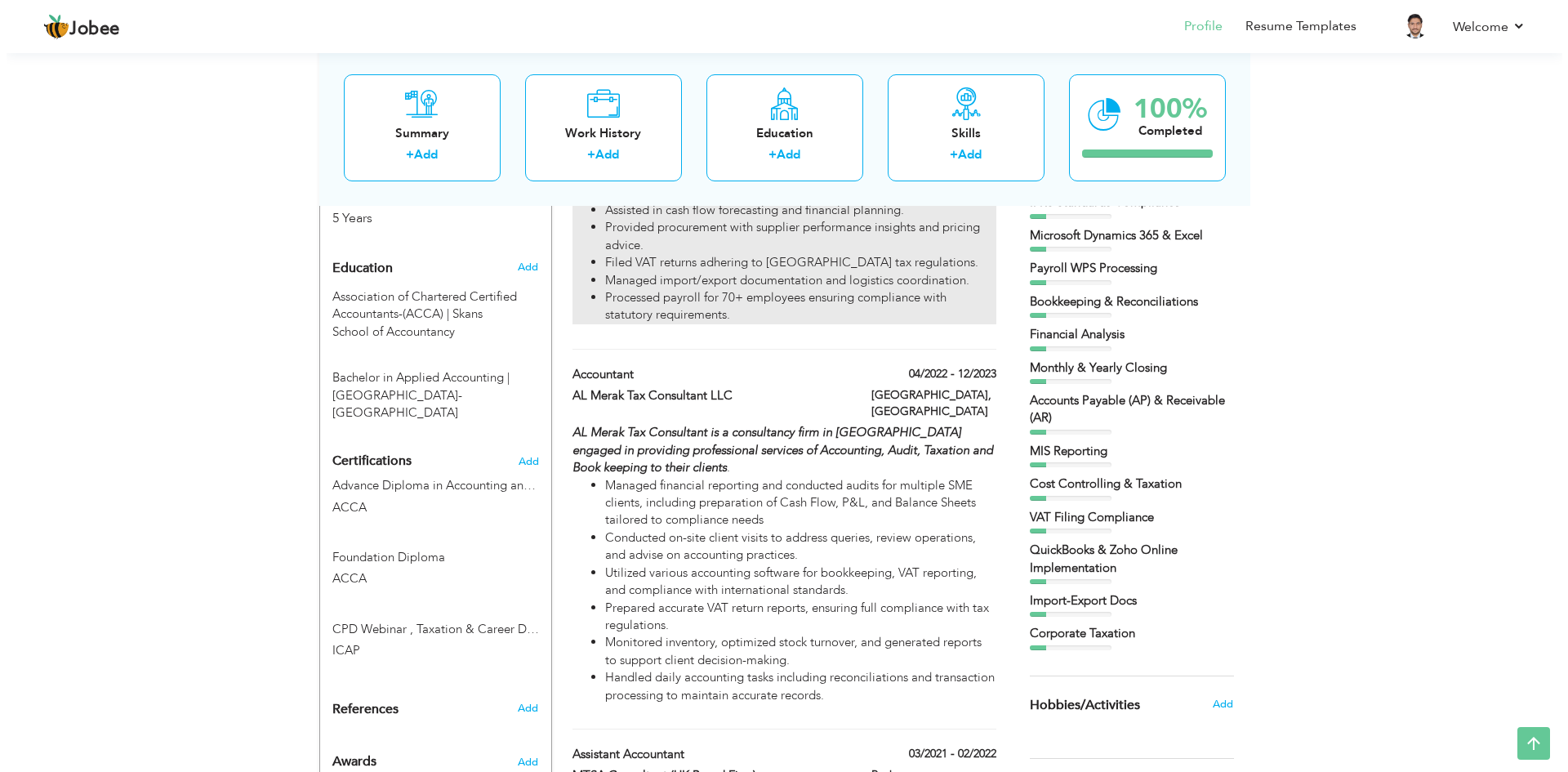
scroll to position [735, 0]
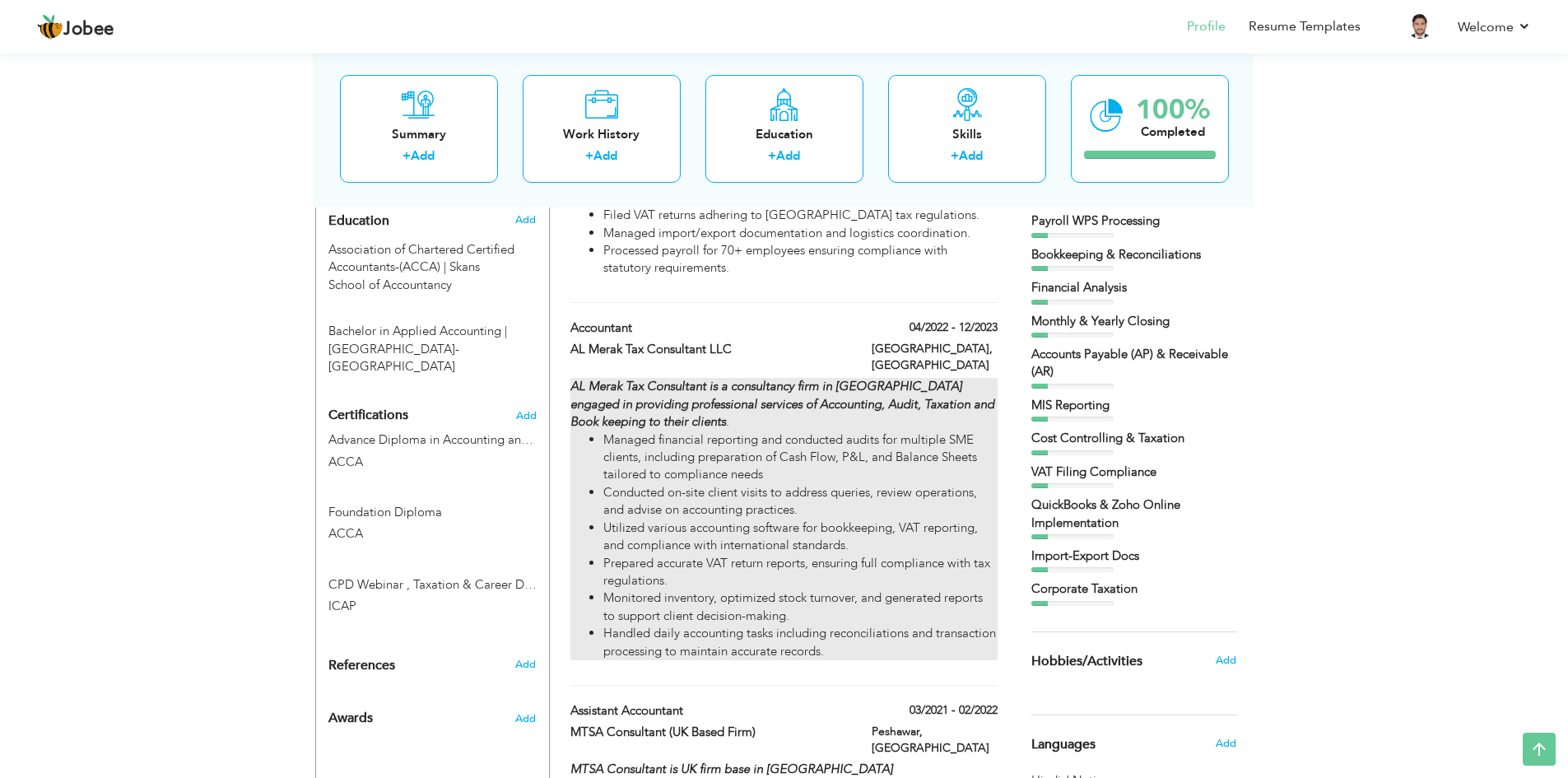
click at [772, 510] on li "Conducted on-site client visits to address queries, review operations, and advi…" at bounding box center [800, 502] width 393 height 36
type input "AL Merak Tax Consultant LLC"
type input "04/2022"
type input "12/2023"
type input "[GEOGRAPHIC_DATA]"
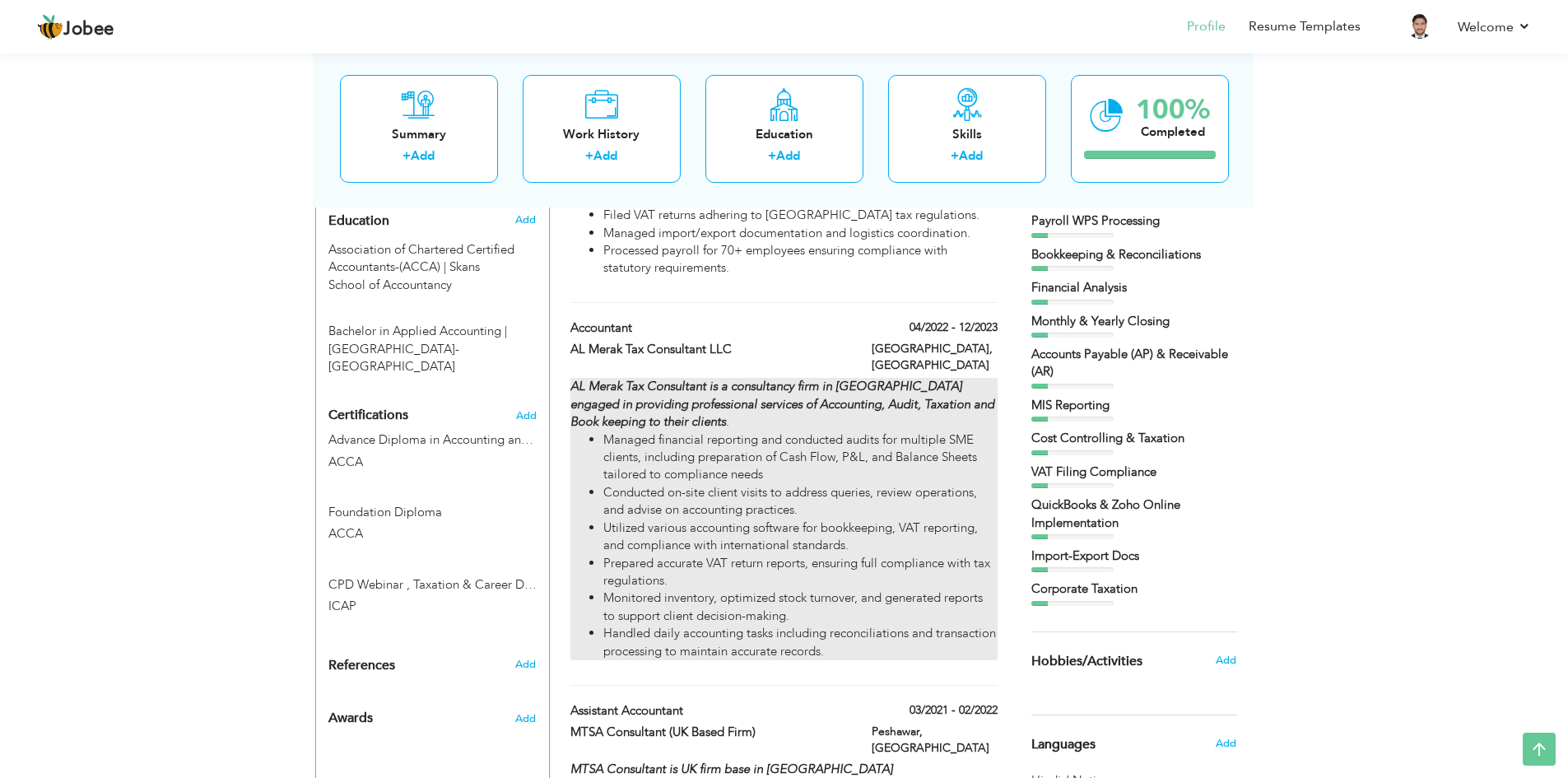
checkbox input "false"
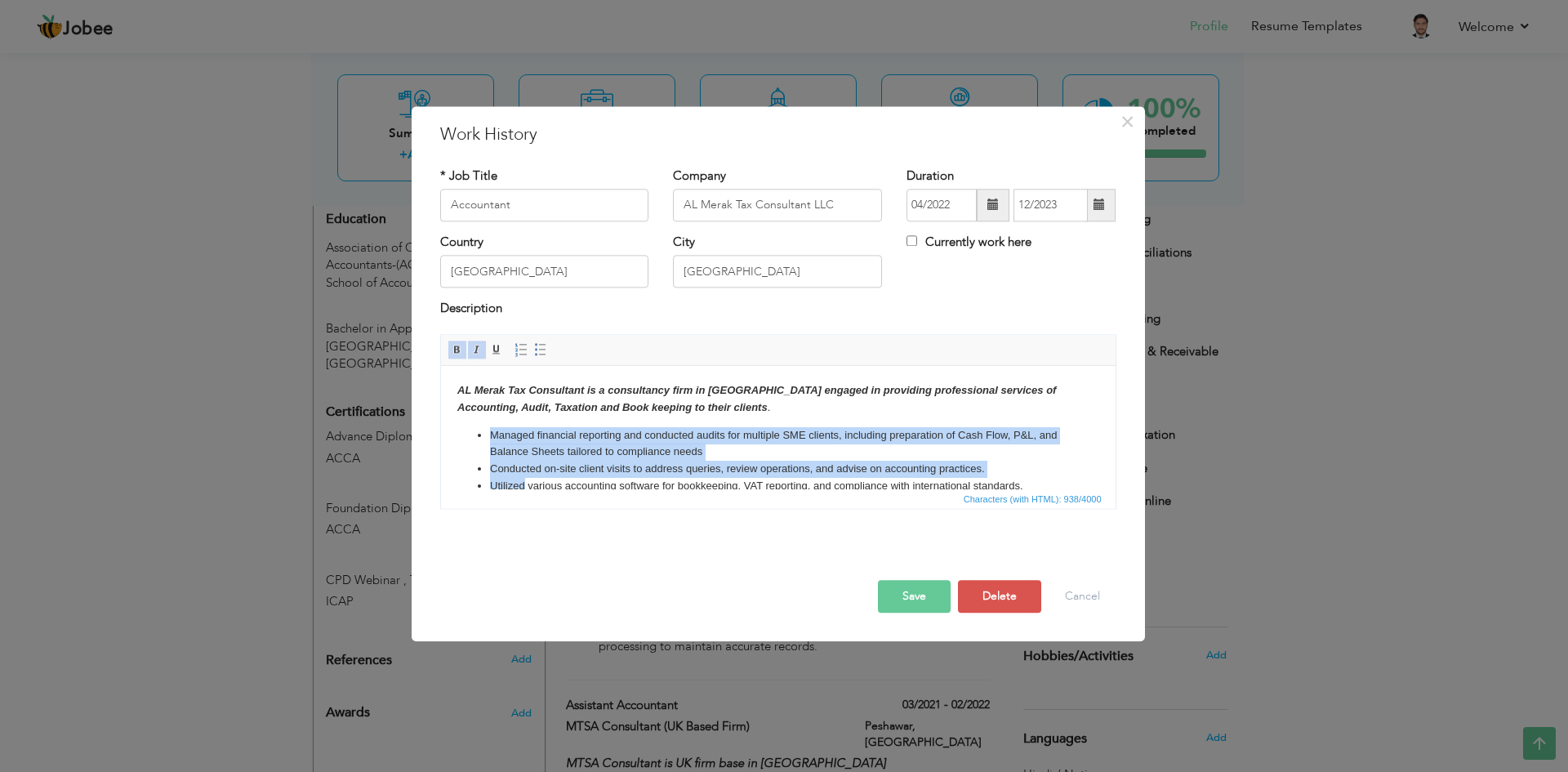
scroll to position [74, 0]
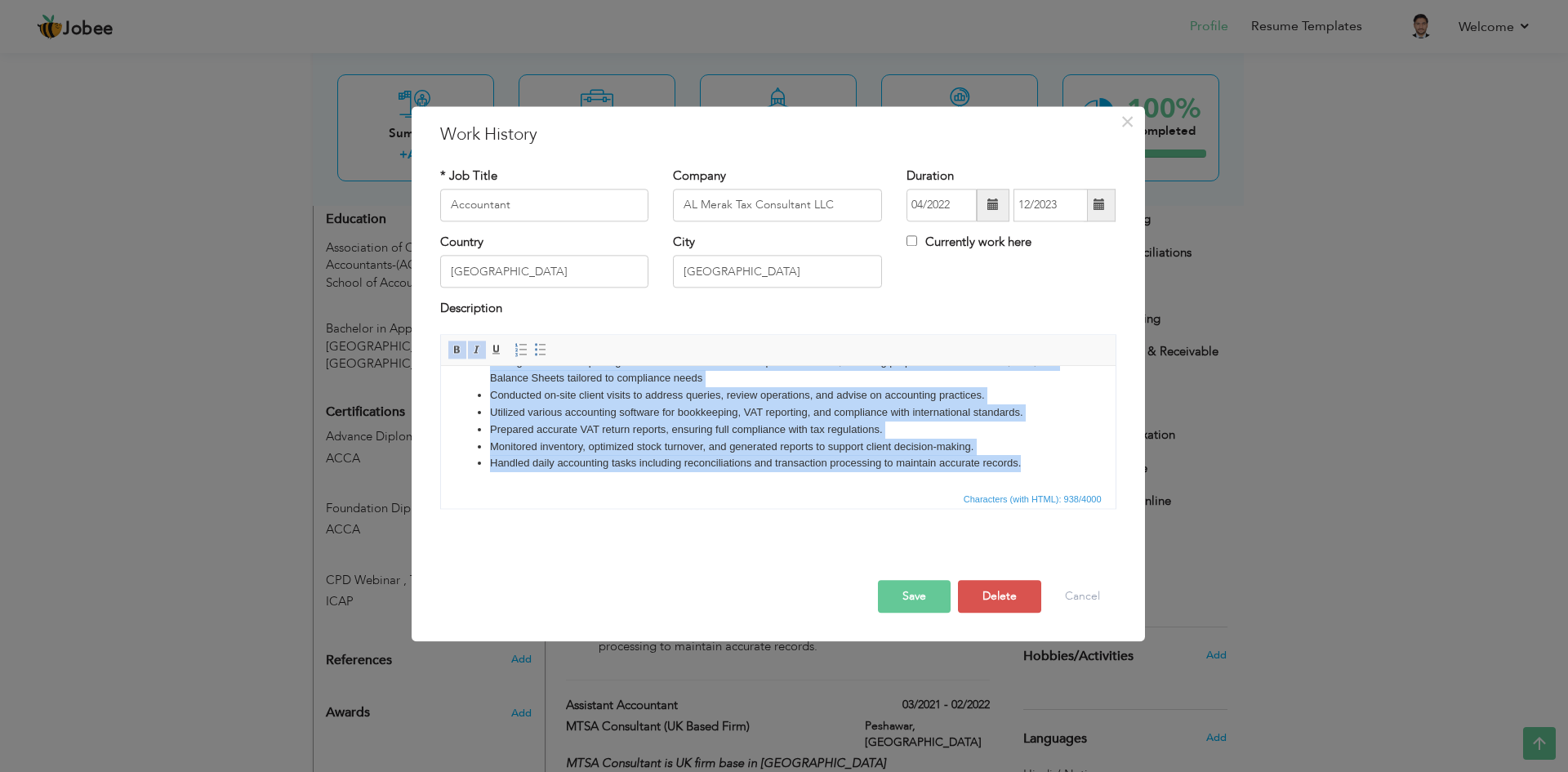
drag, startPoint x: 490, startPoint y: 438, endPoint x: 1031, endPoint y: 461, distance: 541.5
click at [1031, 461] on ul "Managed financial reporting and conducted audits for multiple SME clients, incl…" at bounding box center [778, 413] width 642 height 119
copy ul "Managed financial reporting and conducted audits for multiple SME clients, incl…"
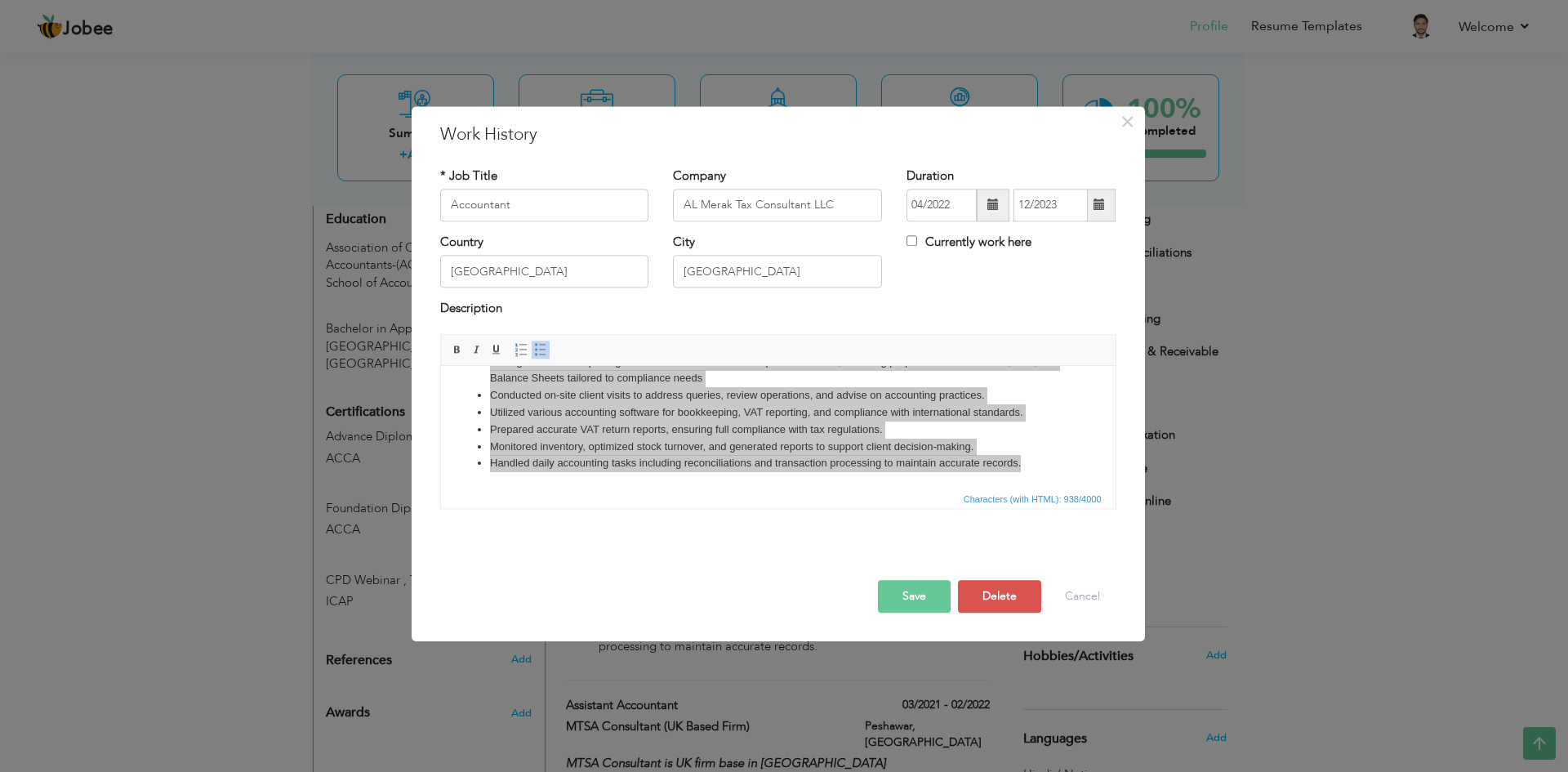
click at [911, 596] on button "Save" at bounding box center [915, 596] width 73 height 32
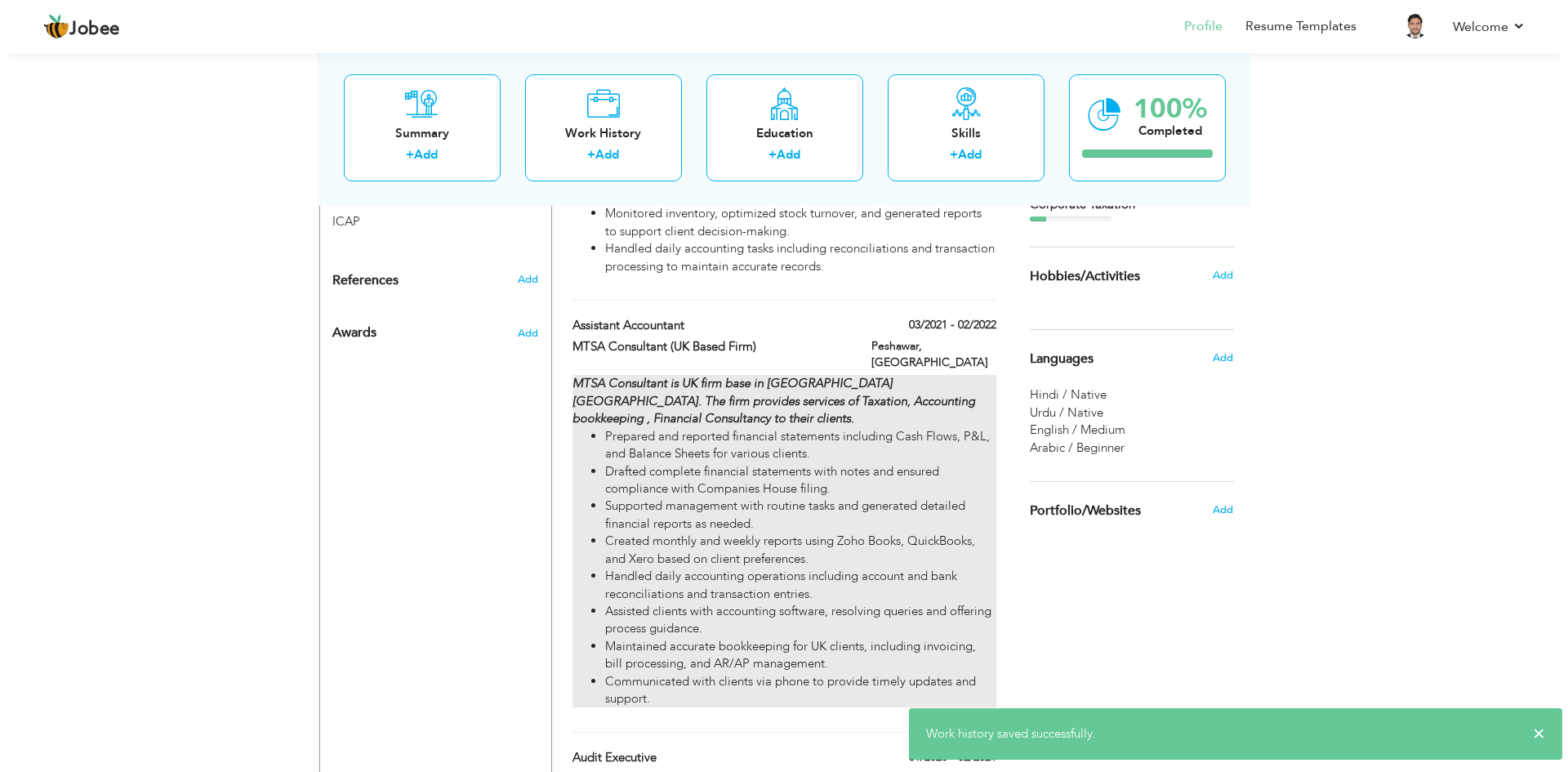
scroll to position [1143, 0]
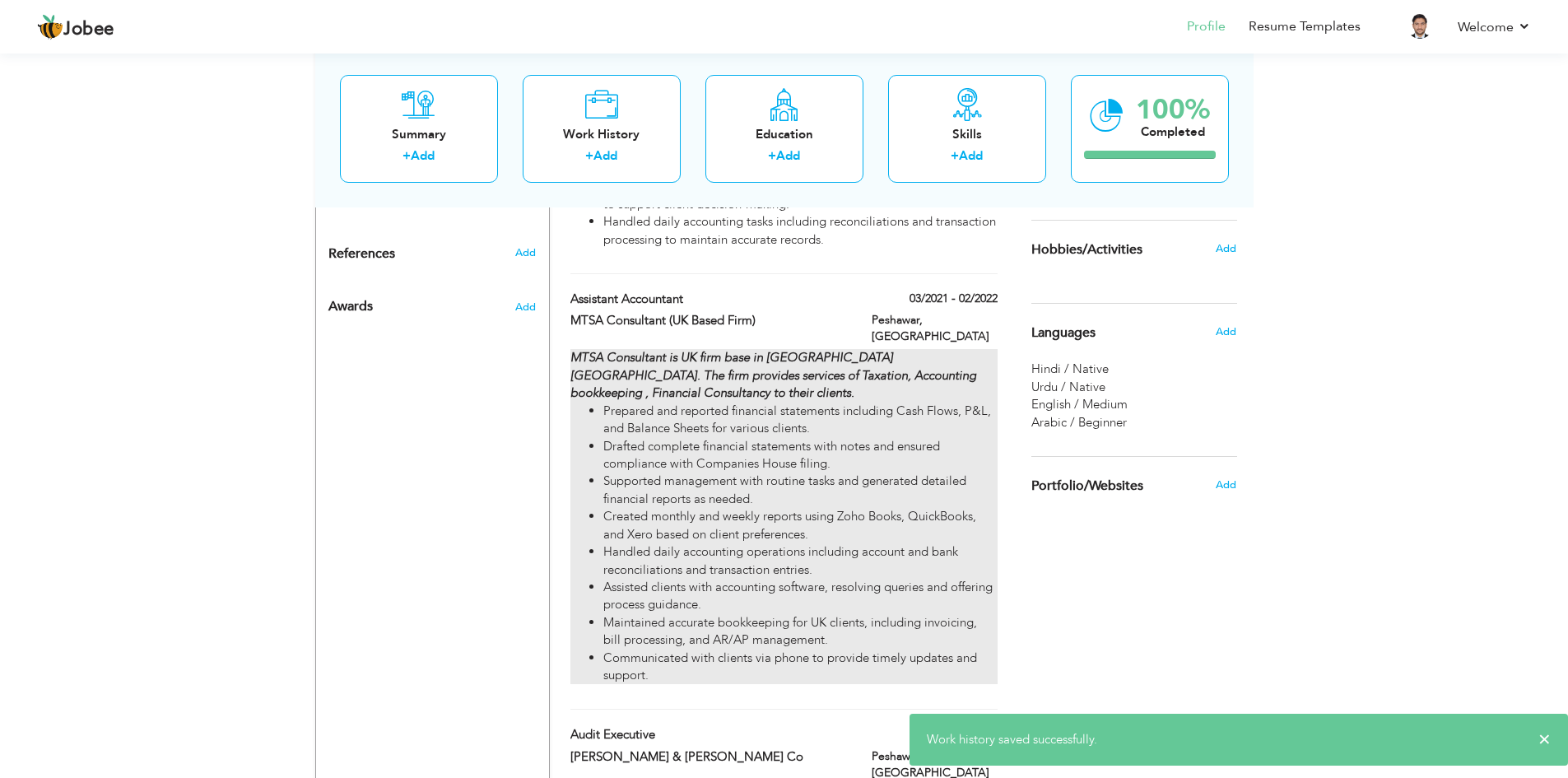
click at [851, 515] on li "Created monthly and weekly reports using Zoho Books, QuickBooks, and Xero based…" at bounding box center [800, 526] width 393 height 36
type input "Assistant Accountant"
type input "MTSA Consultant (UK Based Firm)"
type input "03/2021"
type input "02/2022"
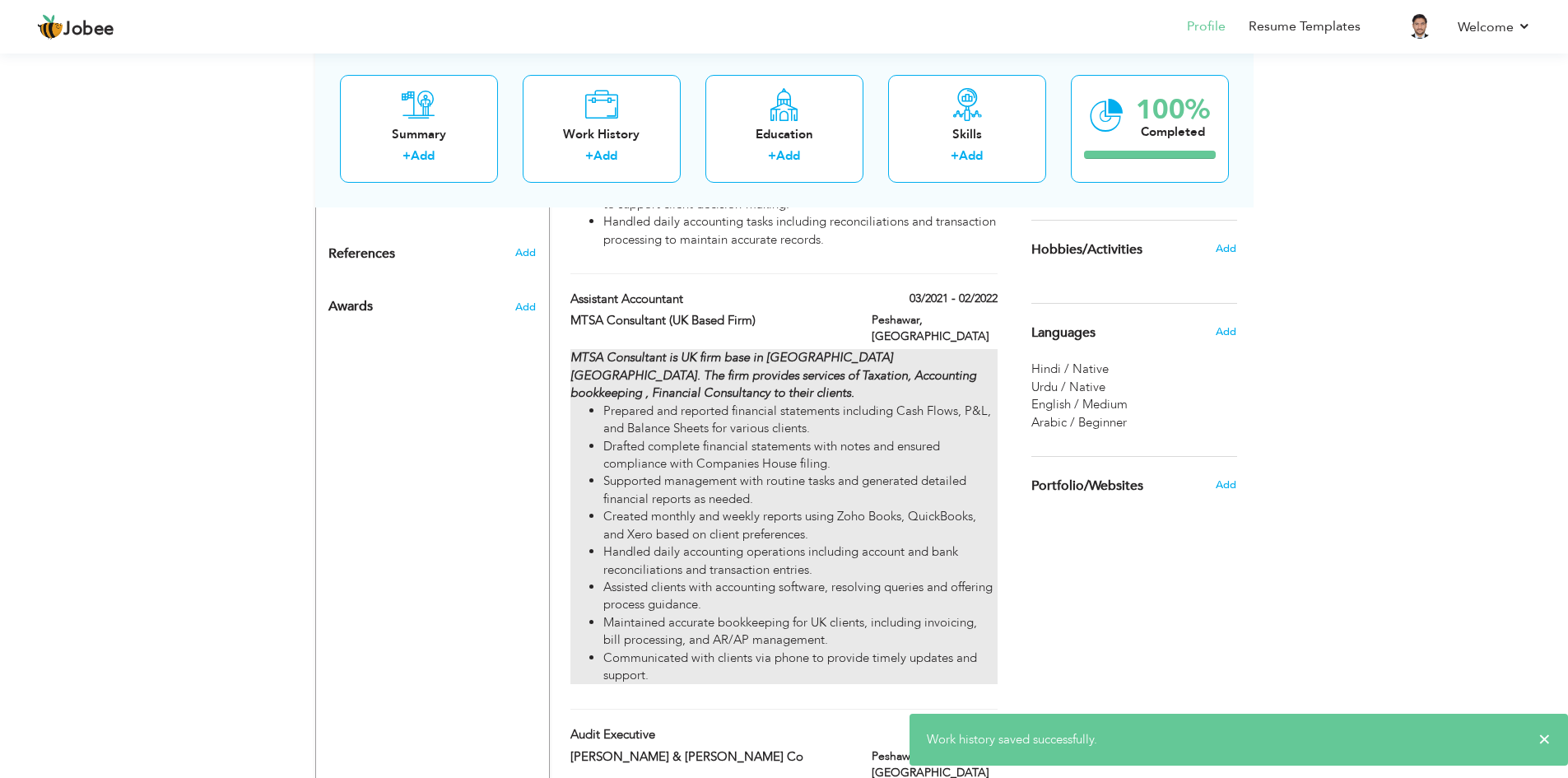
type input "[GEOGRAPHIC_DATA]"
type input "Peshawar"
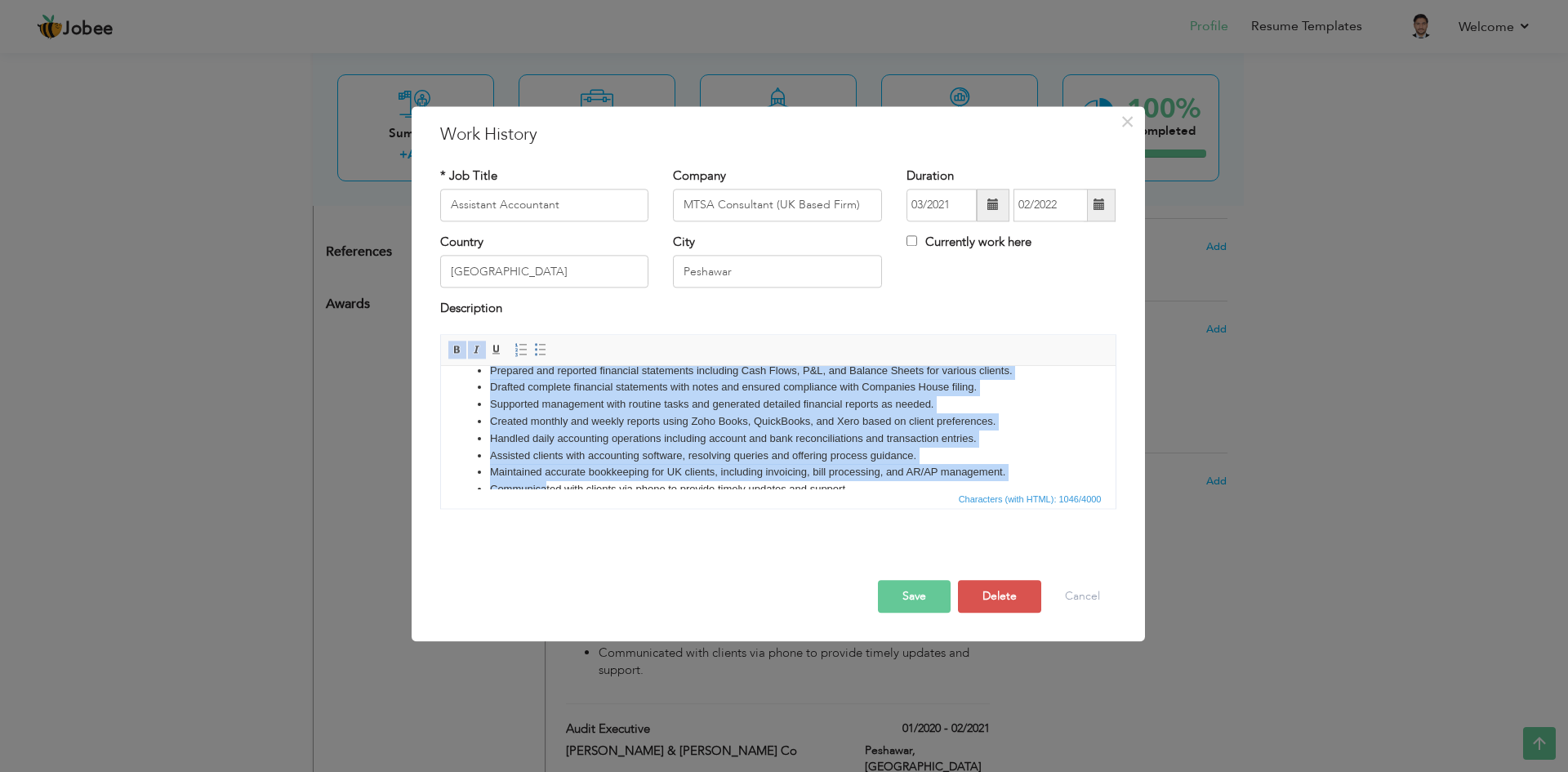
scroll to position [91, 0]
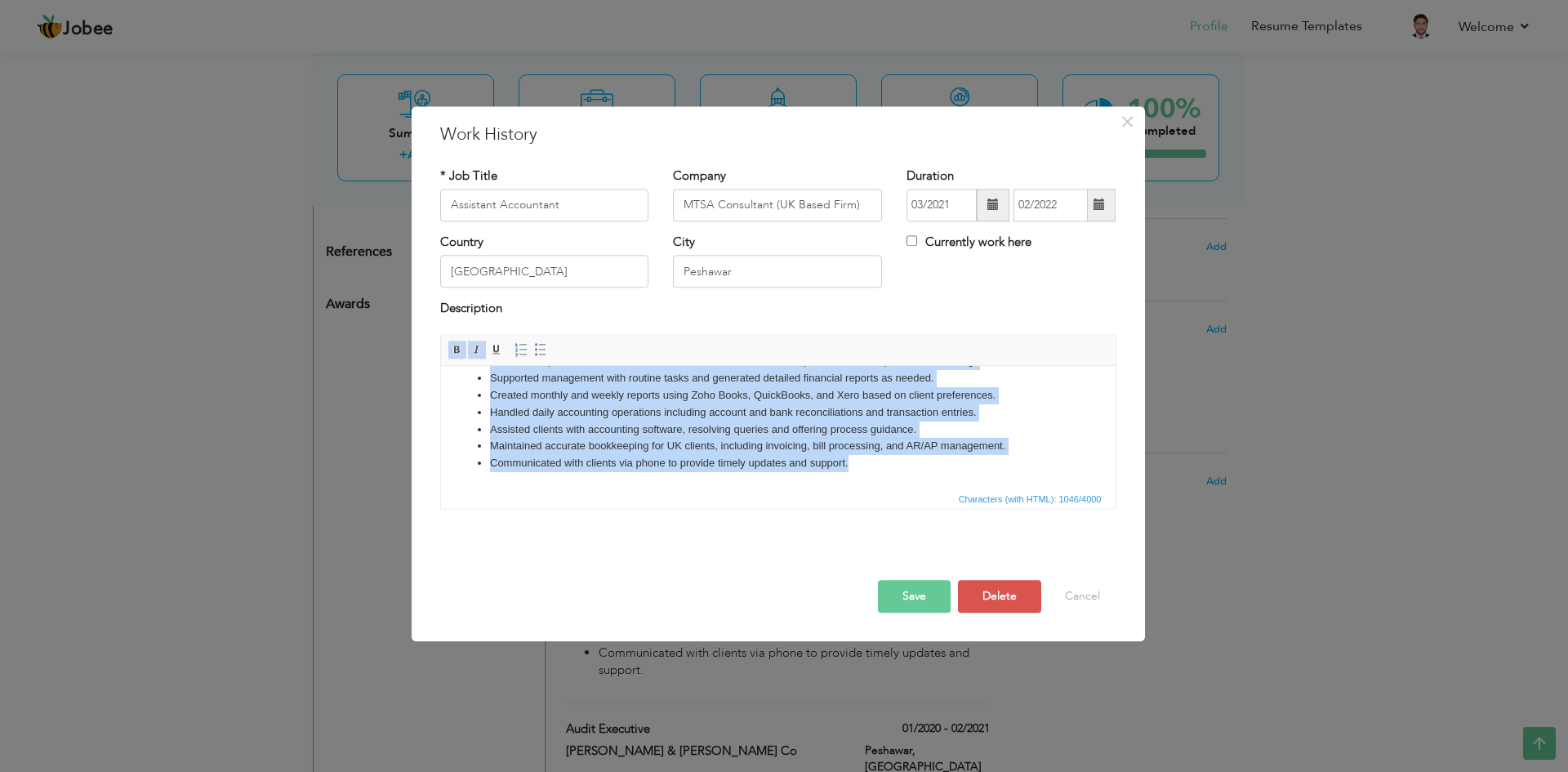
drag, startPoint x: 490, startPoint y: 434, endPoint x: 854, endPoint y: 467, distance: 365.5
click at [854, 467] on ul "Prepared and reported financial statements including Cash Flows, P&L, and Balan…" at bounding box center [778, 405] width 642 height 136
copy ul "Prepared and reported financial statements including Cash Flows, P&L, and Balan…"
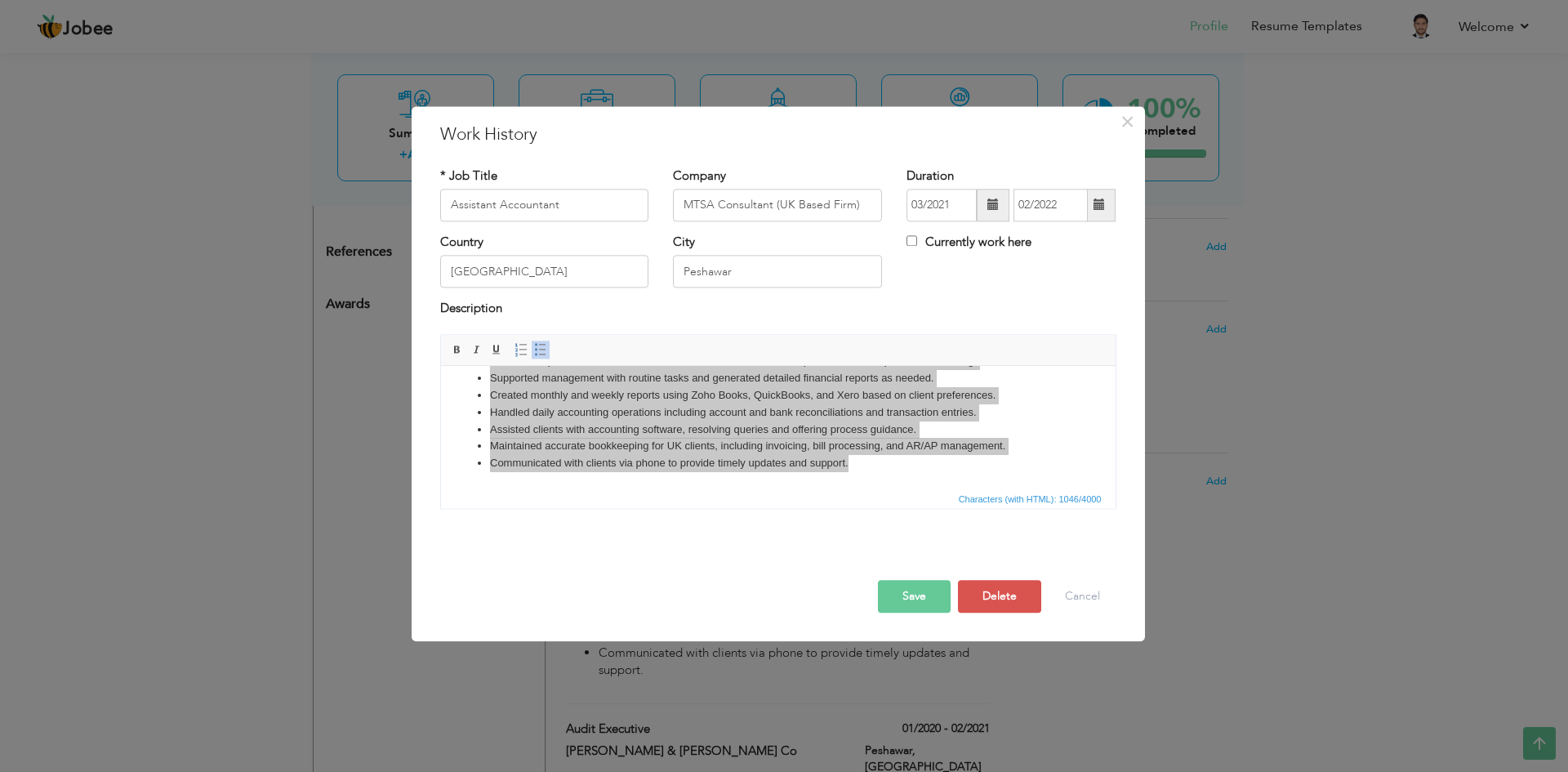
click at [925, 604] on button "Save" at bounding box center [915, 596] width 73 height 32
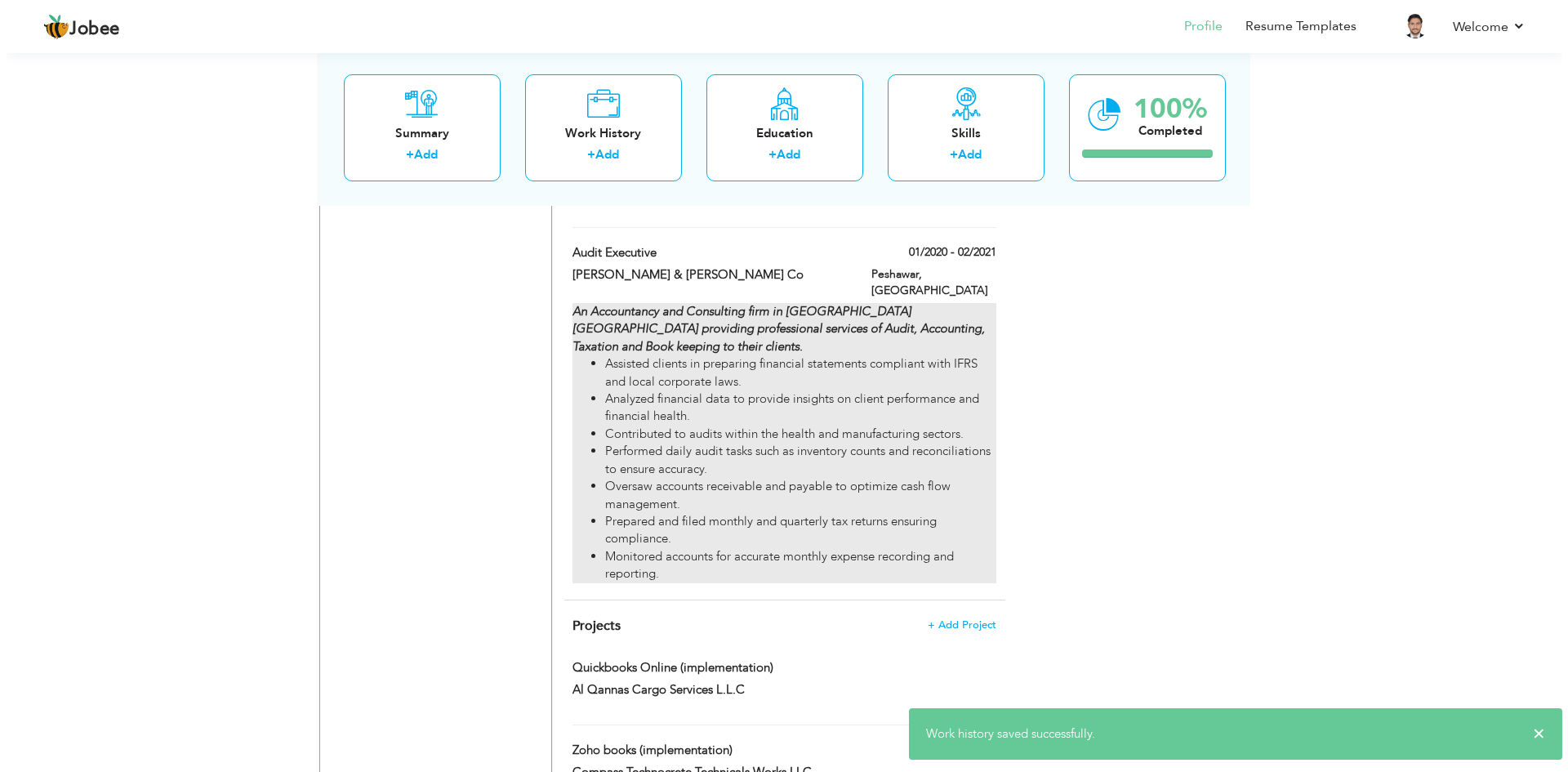
scroll to position [1634, 0]
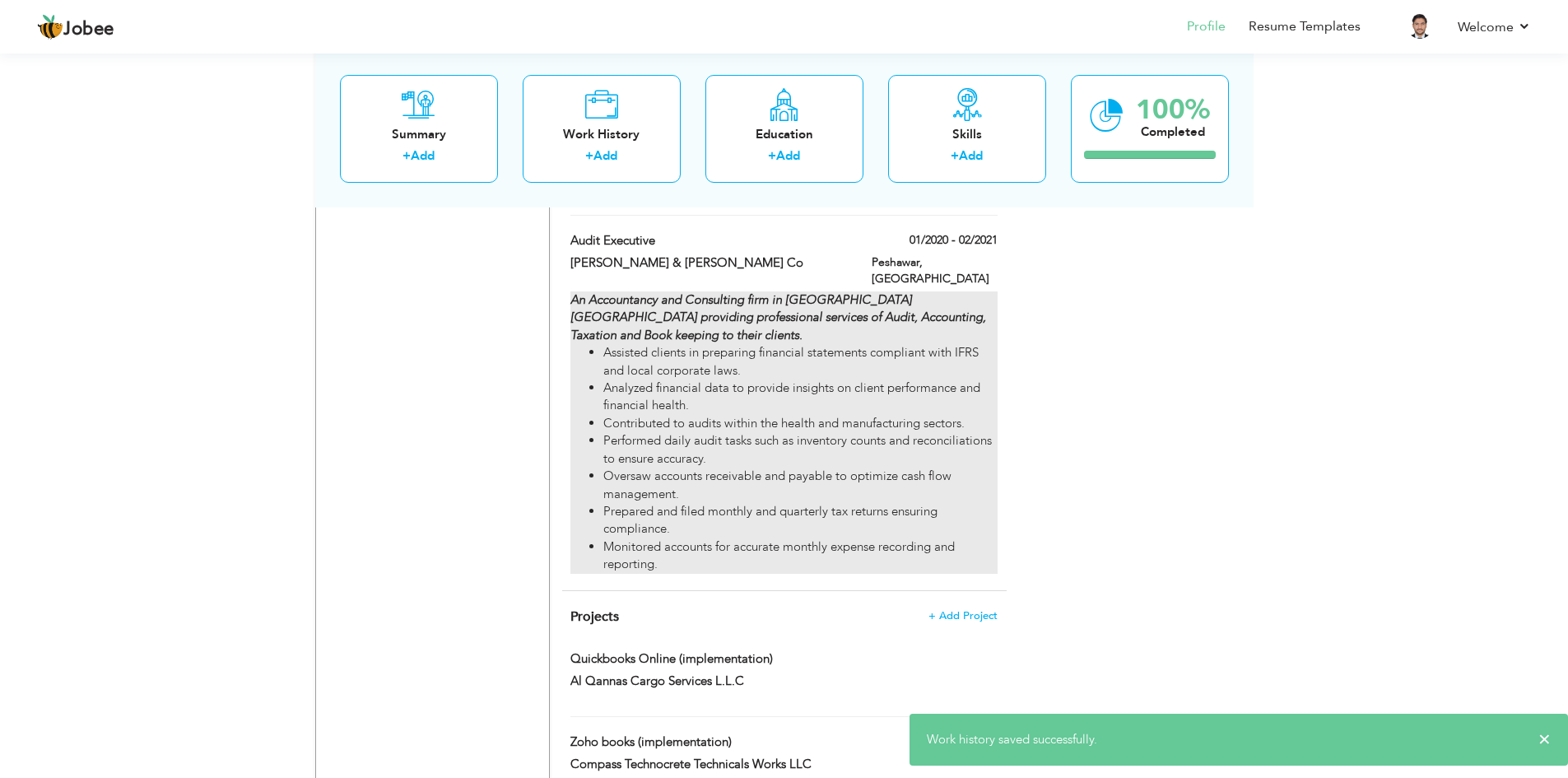
click at [828, 467] on li "Oversaw accounts receivable and payable to optimize cash flow management." at bounding box center [800, 485] width 393 height 36
type input "Audit Executive"
type input "[PERSON_NAME] & [PERSON_NAME] Co"
type input "01/2020"
type input "02/2021"
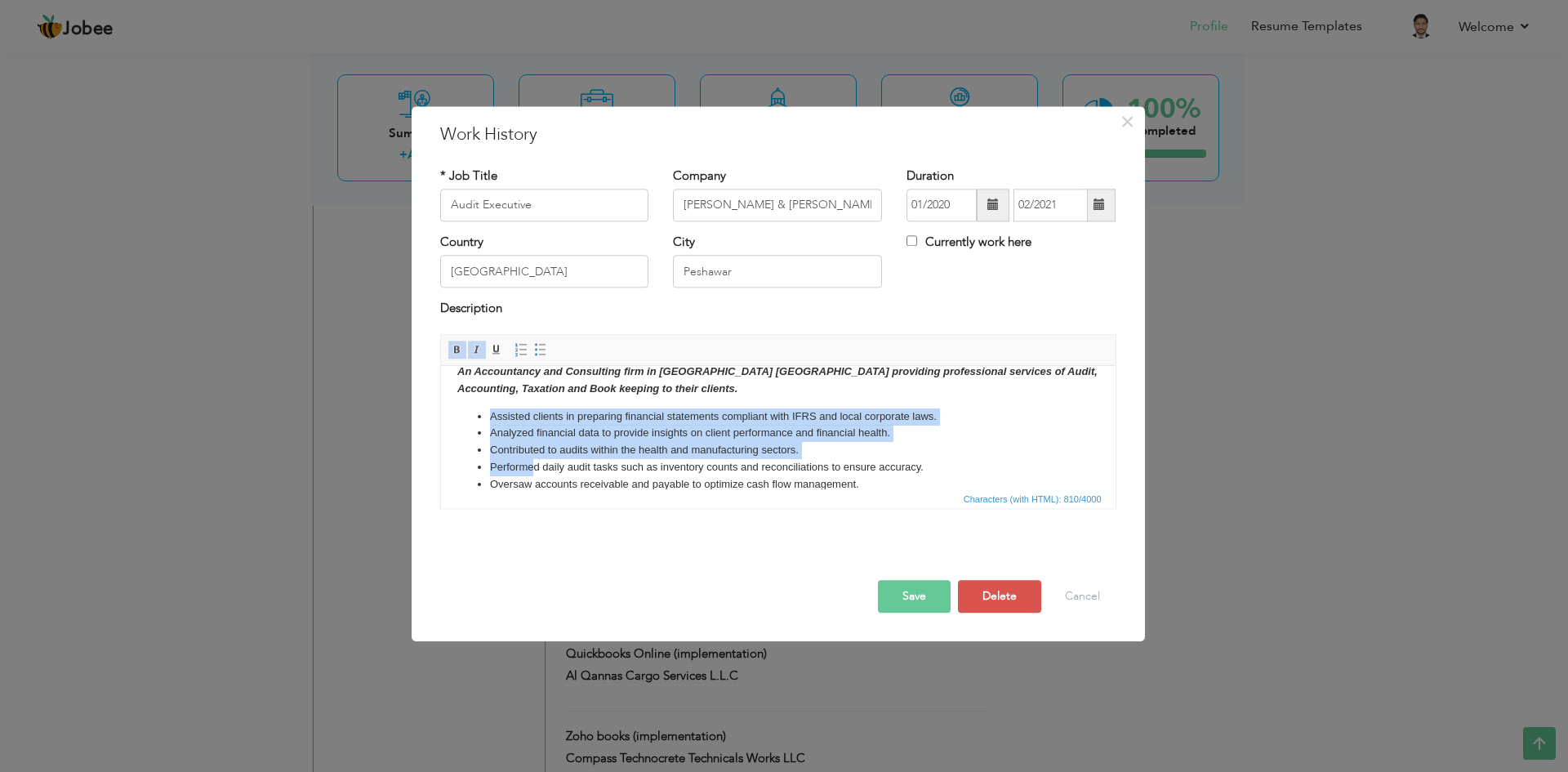
scroll to position [74, 0]
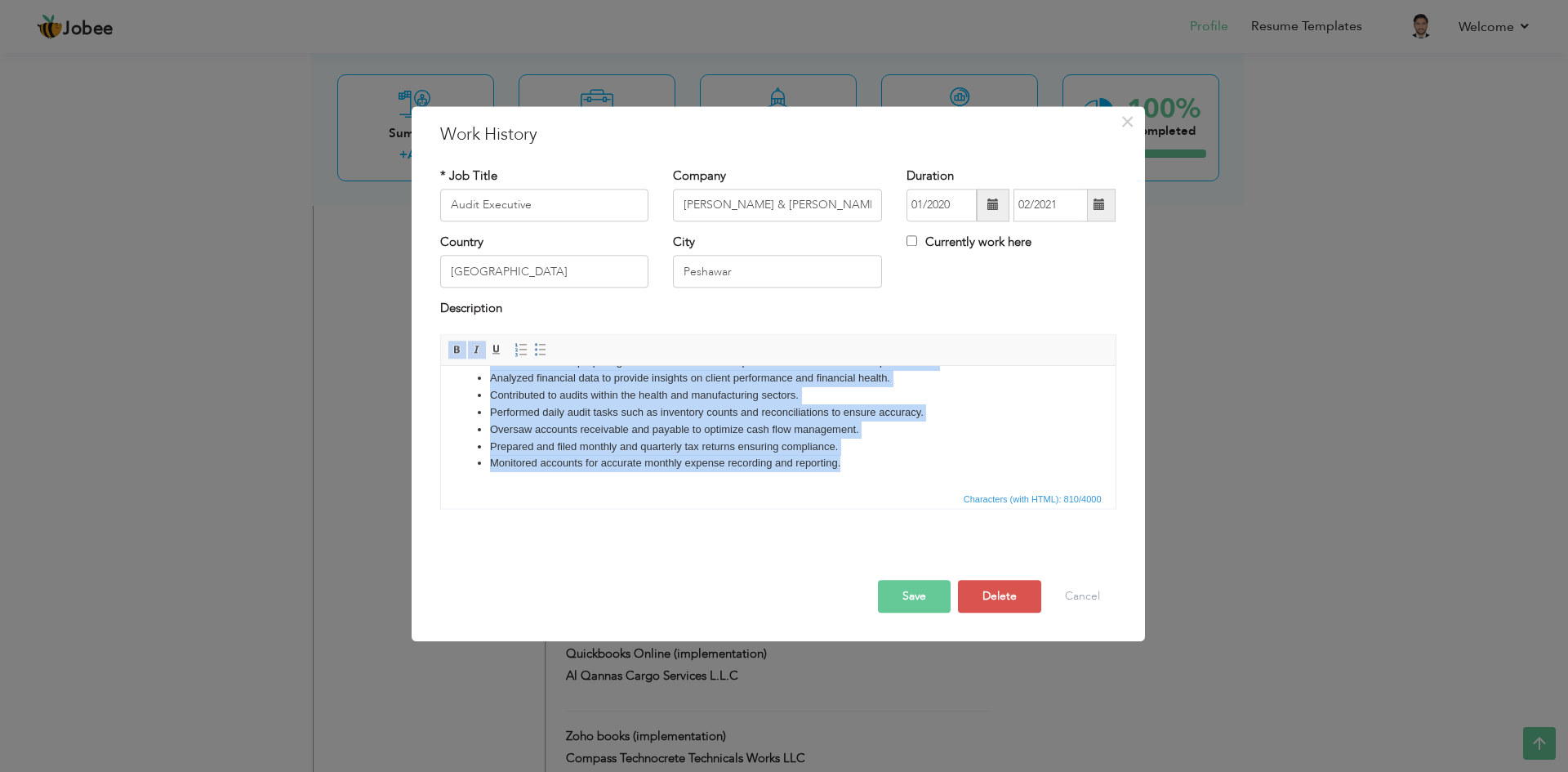
drag, startPoint x: 490, startPoint y: 430, endPoint x: 863, endPoint y: 462, distance: 374.4
click at [863, 462] on ul "Assisted clients in preparing financial statements compliant with IFRS and loca…" at bounding box center [778, 413] width 642 height 119
copy ul "Assisted clients in preparing financial statements compliant with IFRS and loca…"
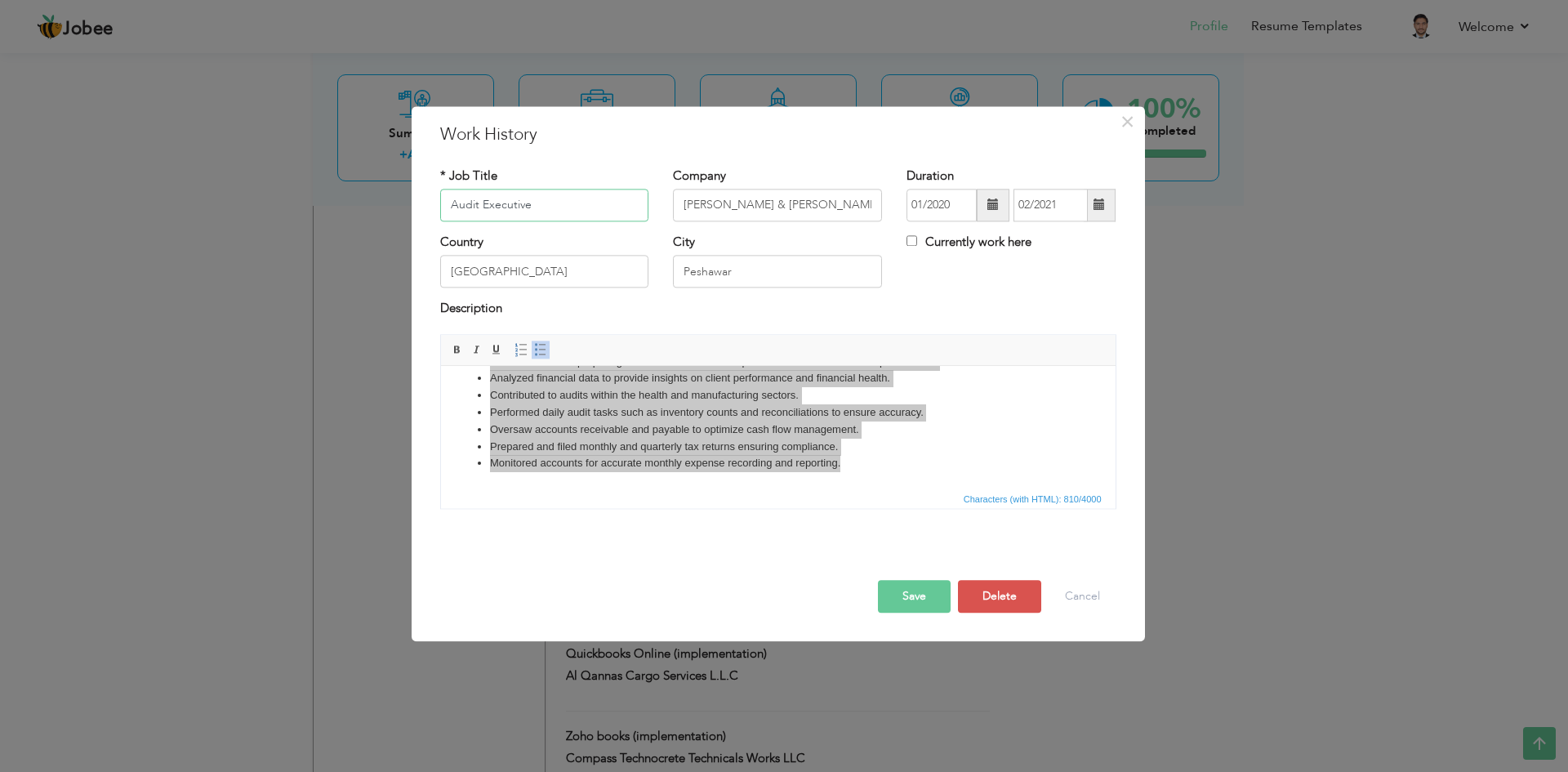
drag, startPoint x: 540, startPoint y: 205, endPoint x: 361, endPoint y: 198, distance: 179.1
click at [361, 198] on div "× Work History * Job Title Audit Executive Company Saeed Mehtani & Mushtaq Co D…" at bounding box center [784, 386] width 1568 height 772
click at [904, 593] on button "Save" at bounding box center [915, 596] width 73 height 32
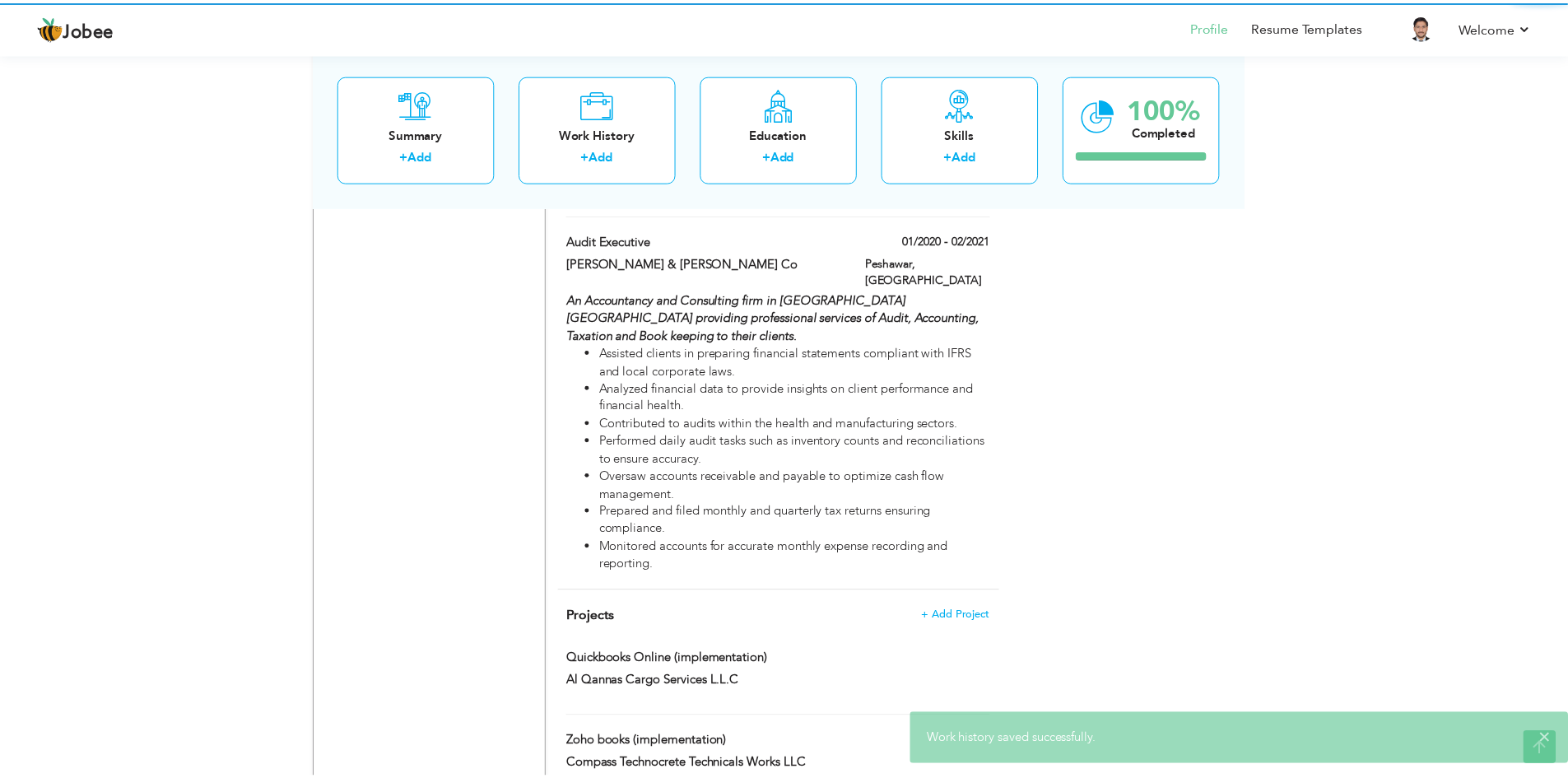
scroll to position [0, 0]
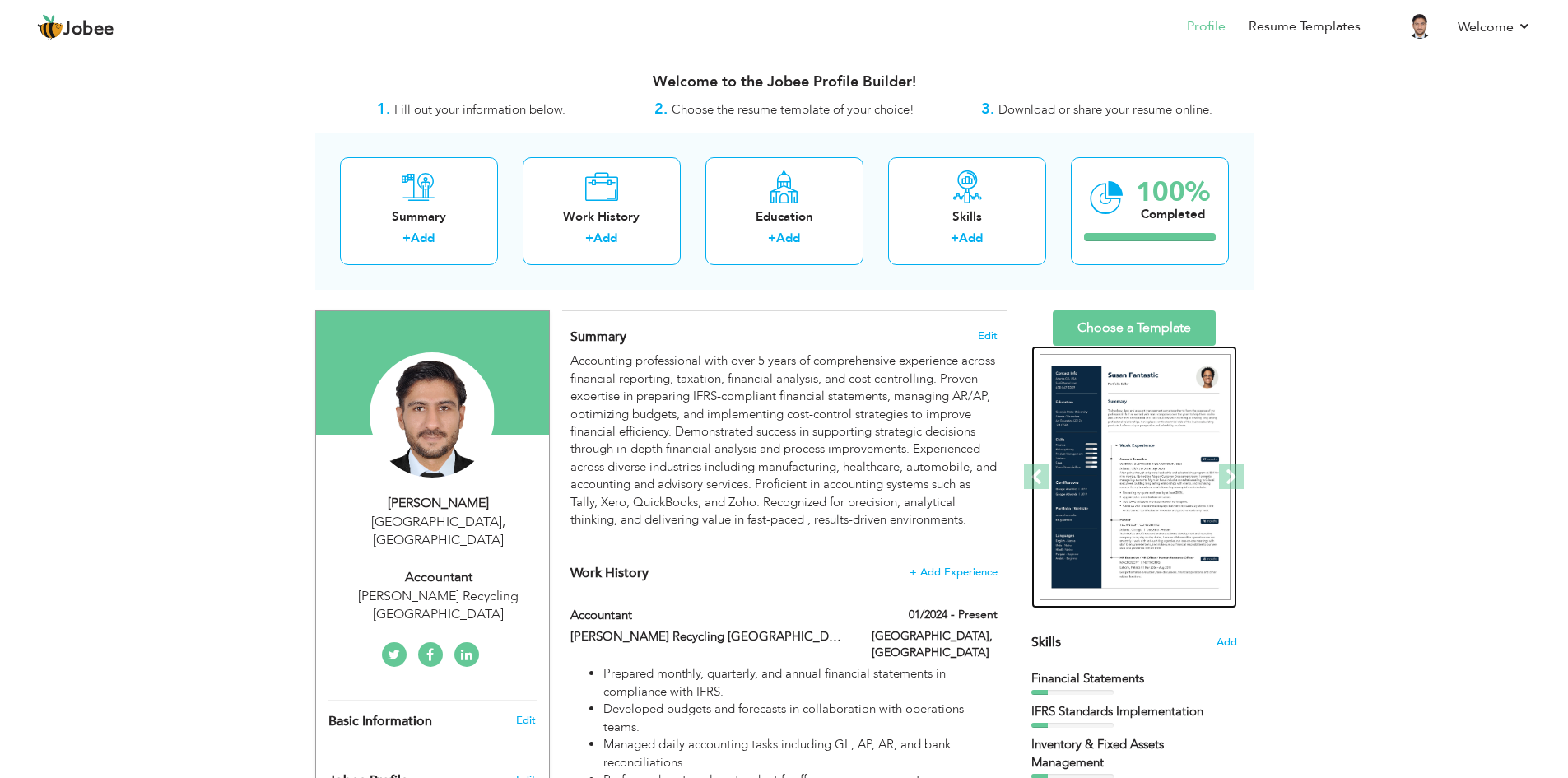
click at [1125, 427] on img at bounding box center [1134, 477] width 191 height 247
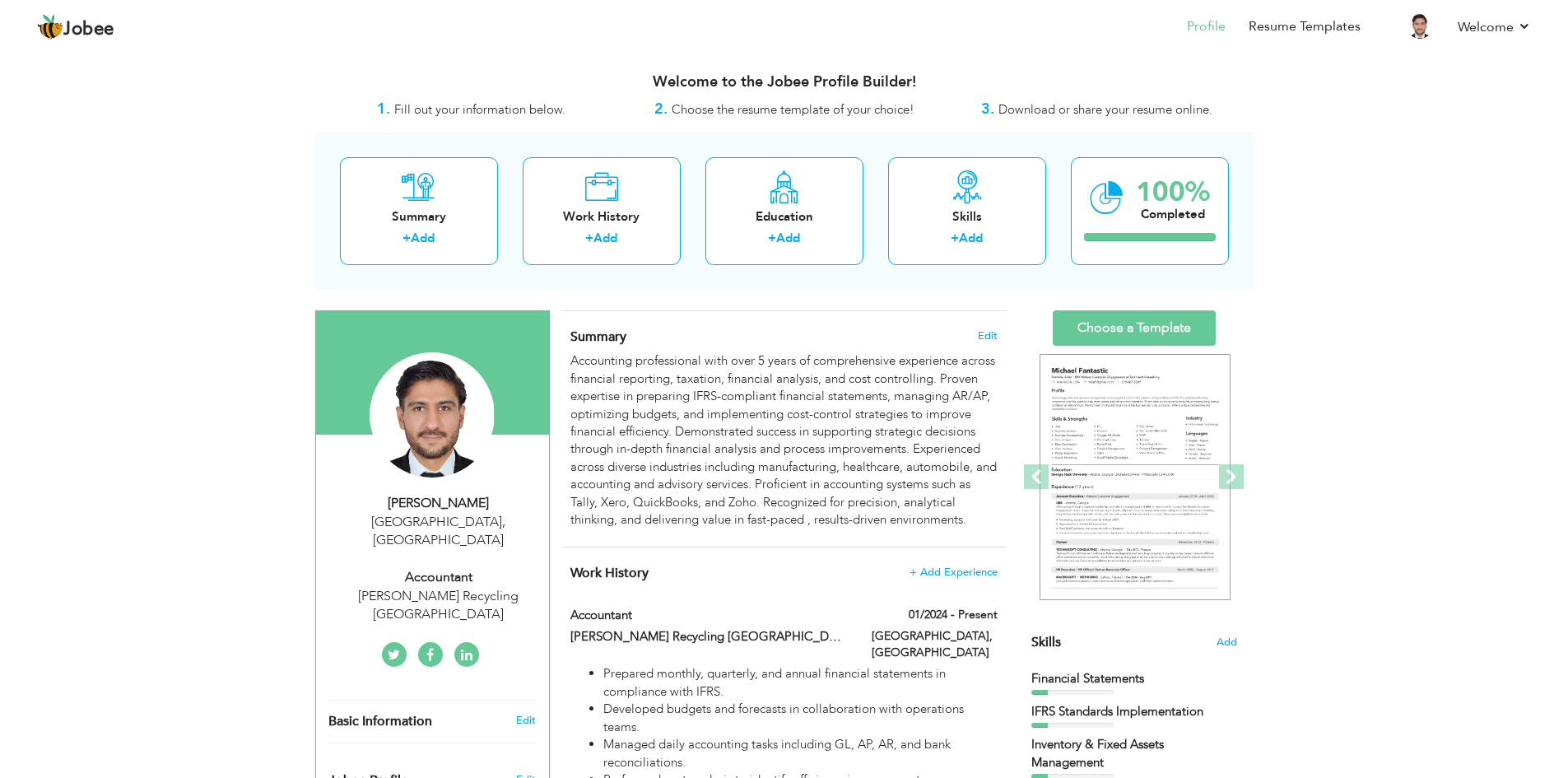
click at [751, 450] on div "Accounting professional with over 5 years of comprehensive experience across fi…" at bounding box center [784, 440] width 427 height 176
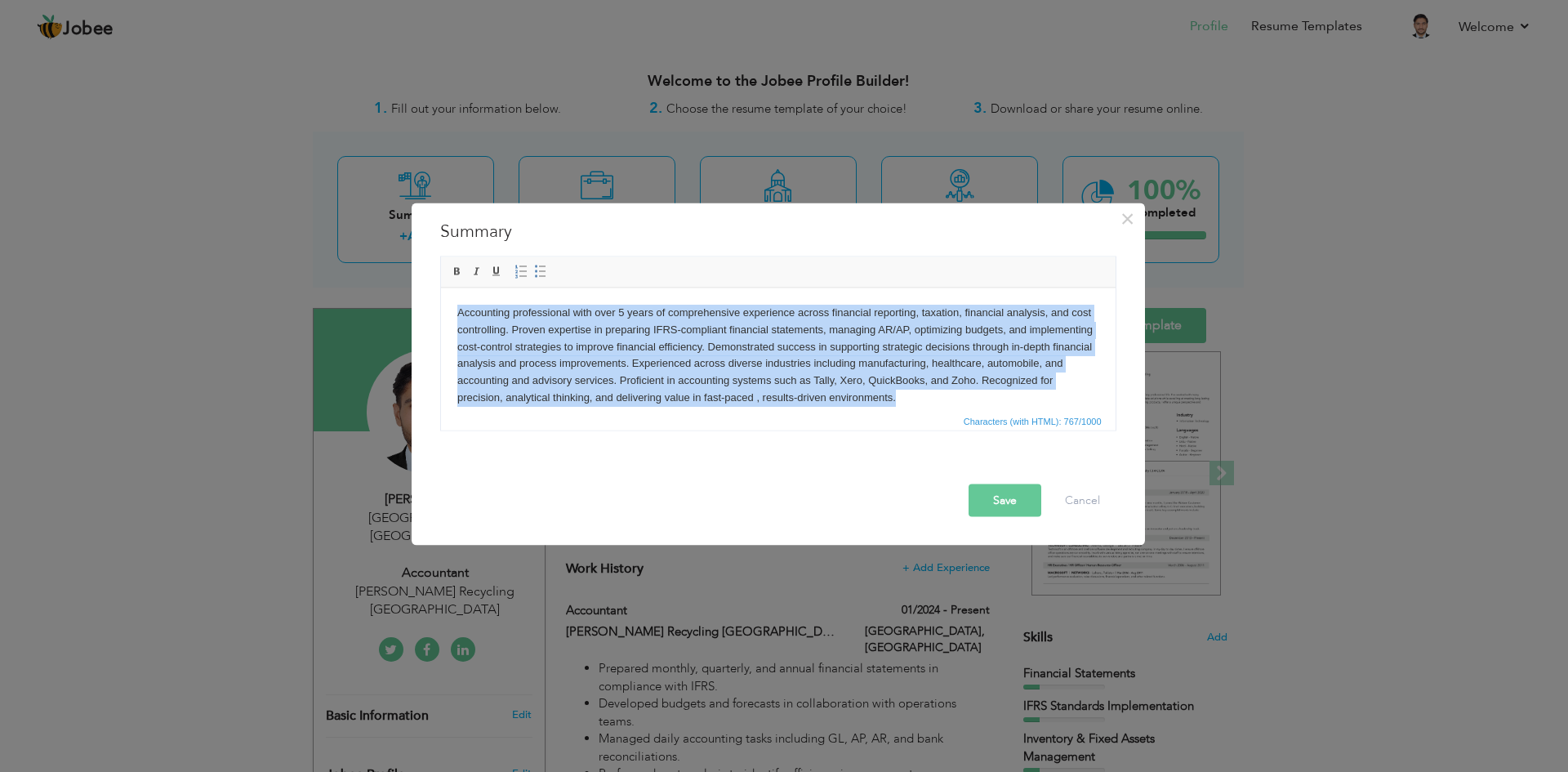
drag, startPoint x: 453, startPoint y: 301, endPoint x: 975, endPoint y: 390, distance: 529.5
click at [975, 390] on html "Accounting professional with over 5 years of comprehensive experience across fi…" at bounding box center [777, 354] width 675 height 135
copy body "Accounting professional with over 5 years of comprehensive experience across fi…"
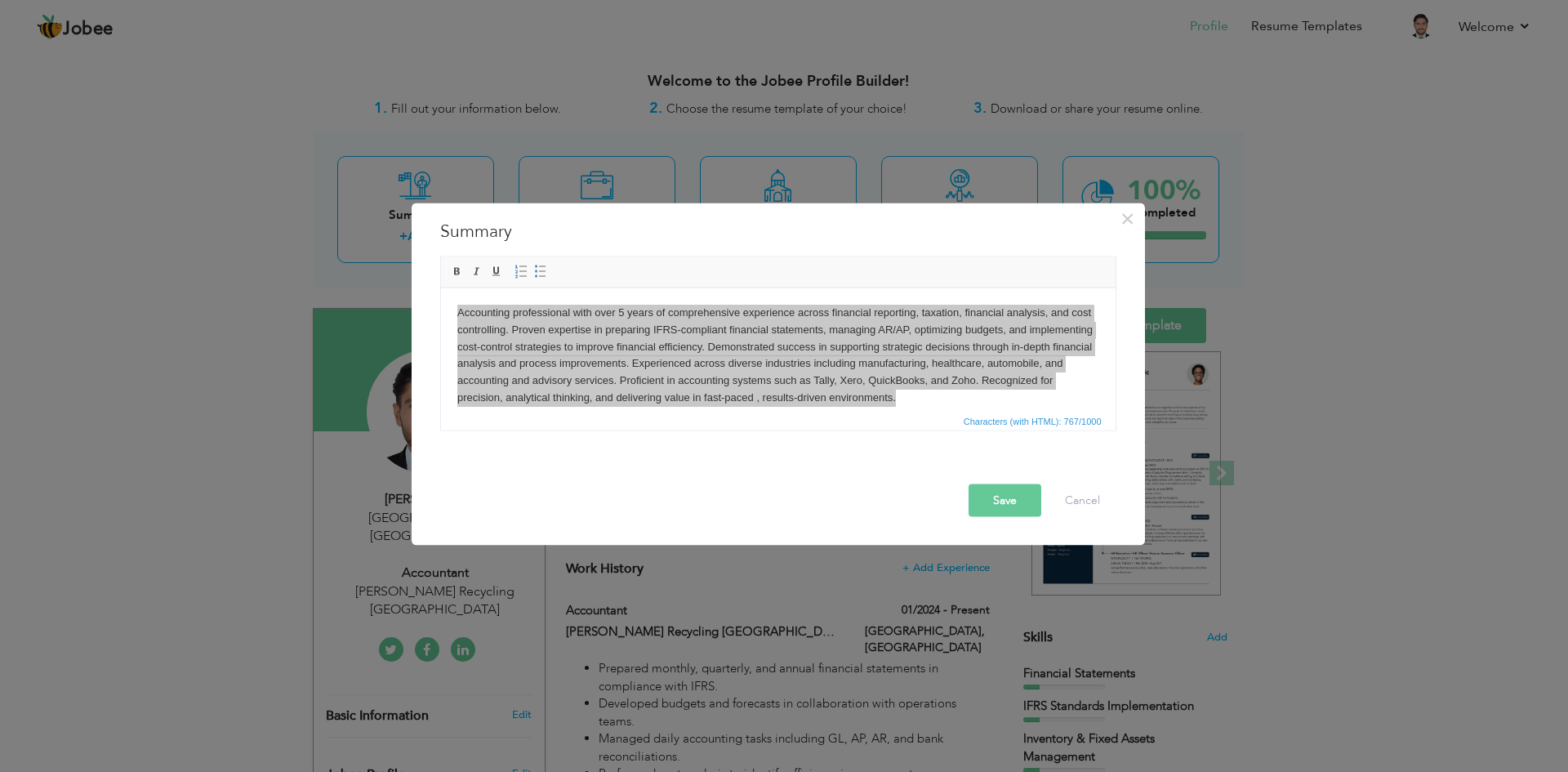
click at [995, 489] on button "Save" at bounding box center [1006, 499] width 73 height 32
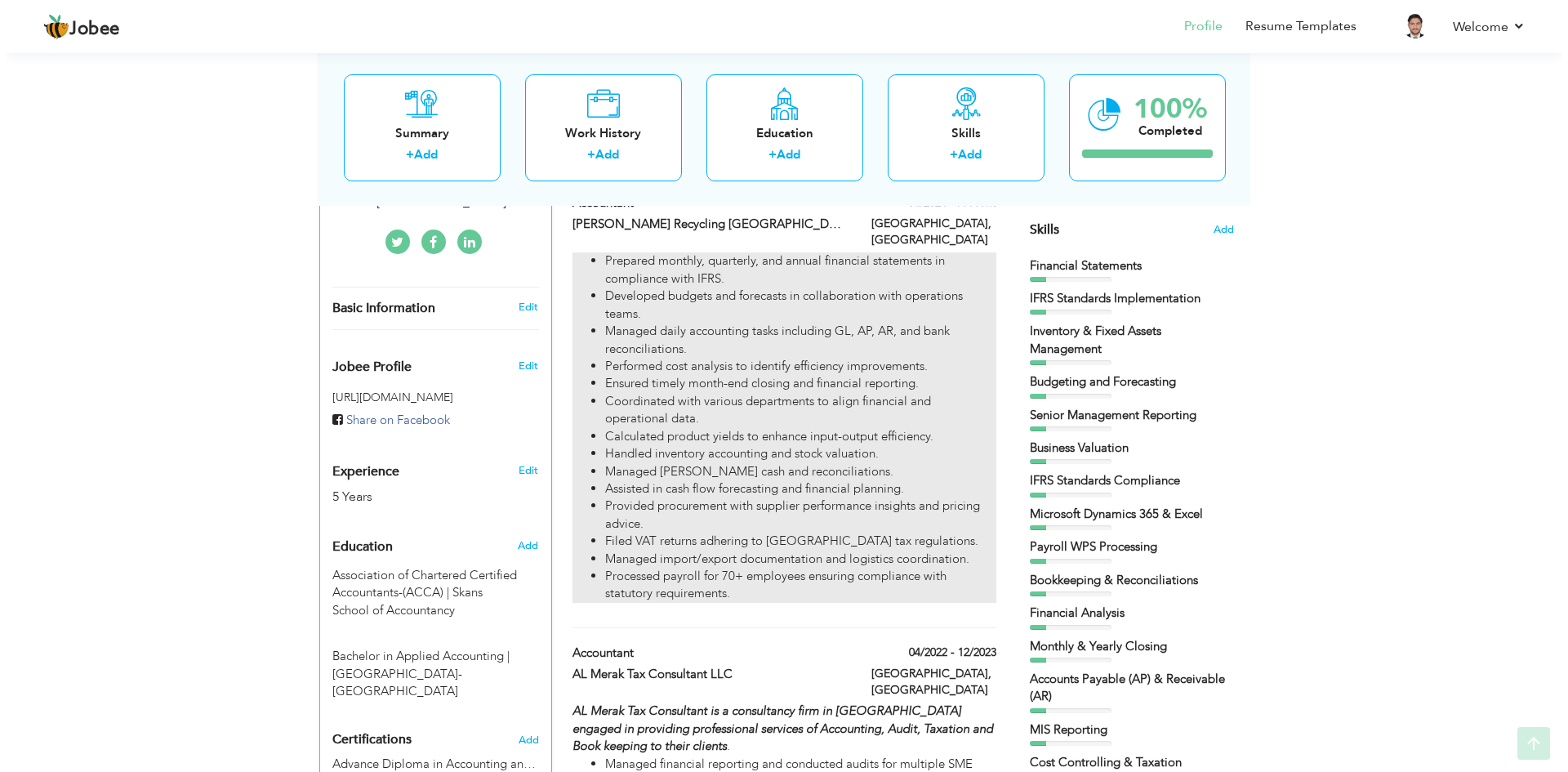
scroll to position [409, 0]
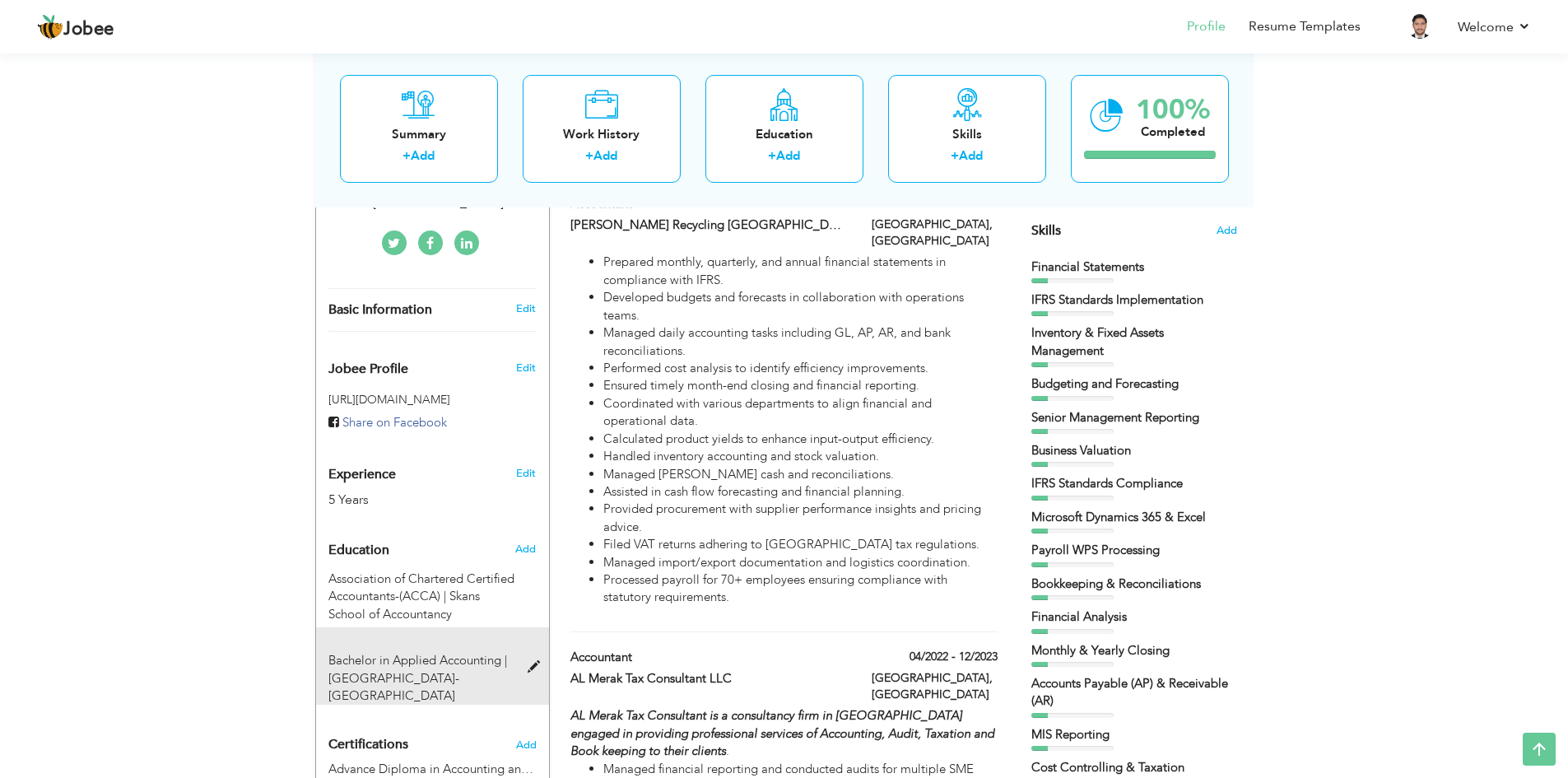
click at [422, 652] on span "Bachelor in Applied Accounting |" at bounding box center [418, 660] width 179 height 17
type input "Bachelor in Applied Accounting"
type input "[GEOGRAPHIC_DATA]- [GEOGRAPHIC_DATA]"
type input "80"
radio input "true"
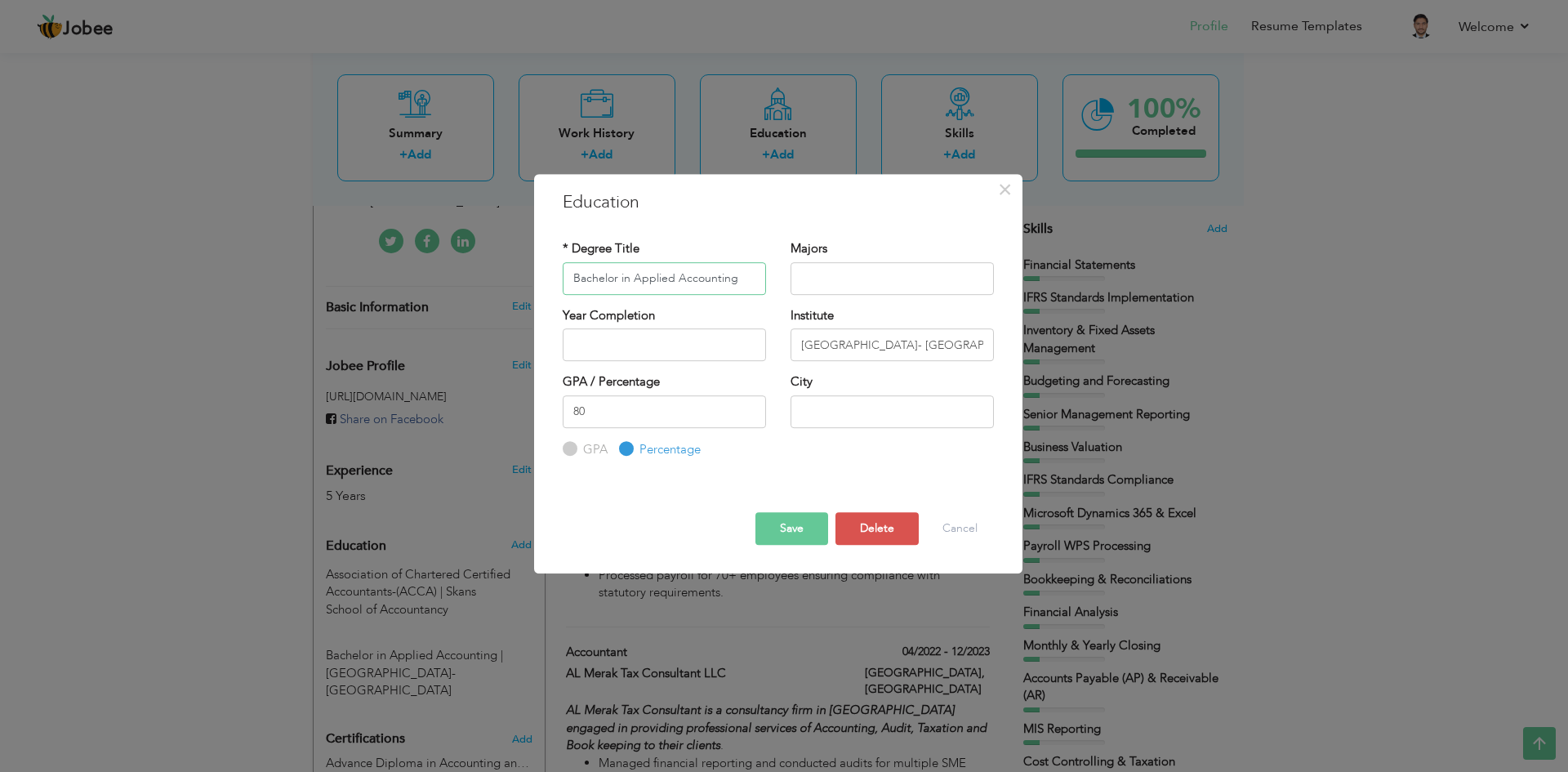
drag, startPoint x: 573, startPoint y: 271, endPoint x: 757, endPoint y: 284, distance: 184.5
click at [757, 284] on input "Bachelor in Applied Accounting" at bounding box center [664, 278] width 204 height 32
